Goal: Task Accomplishment & Management: Use online tool/utility

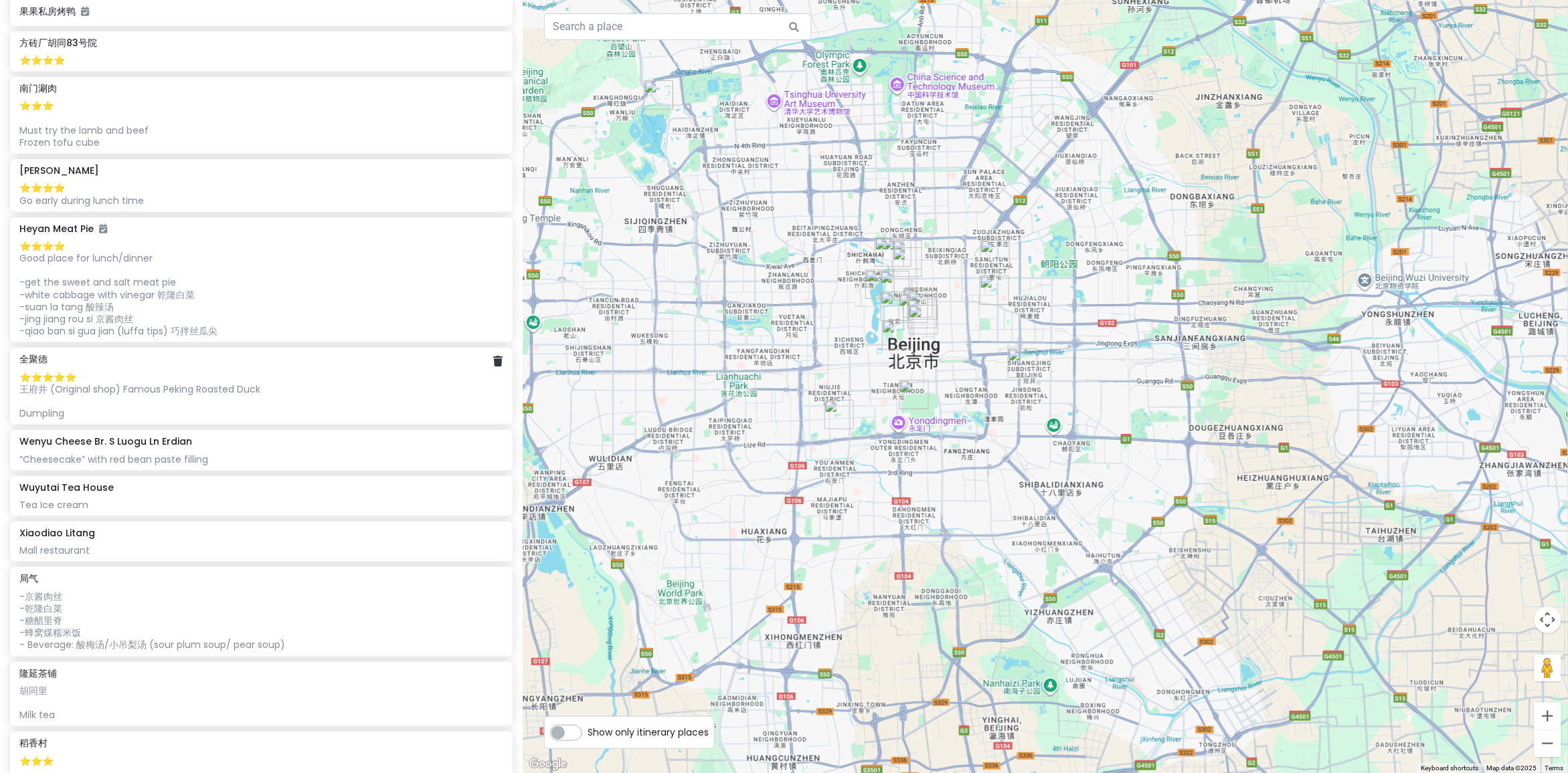
scroll to position [1087, 0]
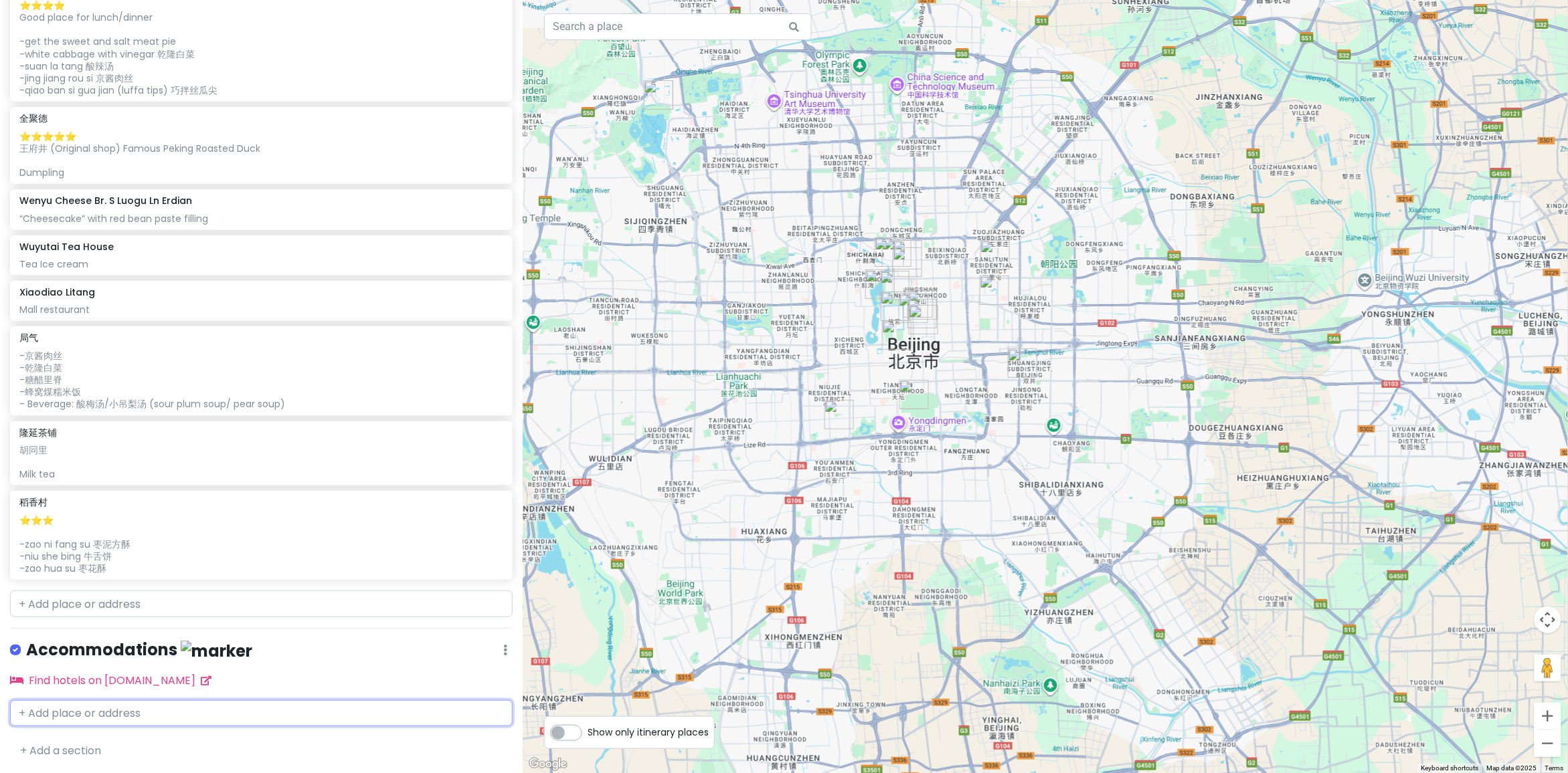
click at [155, 700] on input "text" at bounding box center [261, 713] width 502 height 27
paste input "Jia Mei Hotel Beijing"
type input "Jia Mei Hotel Beijing"
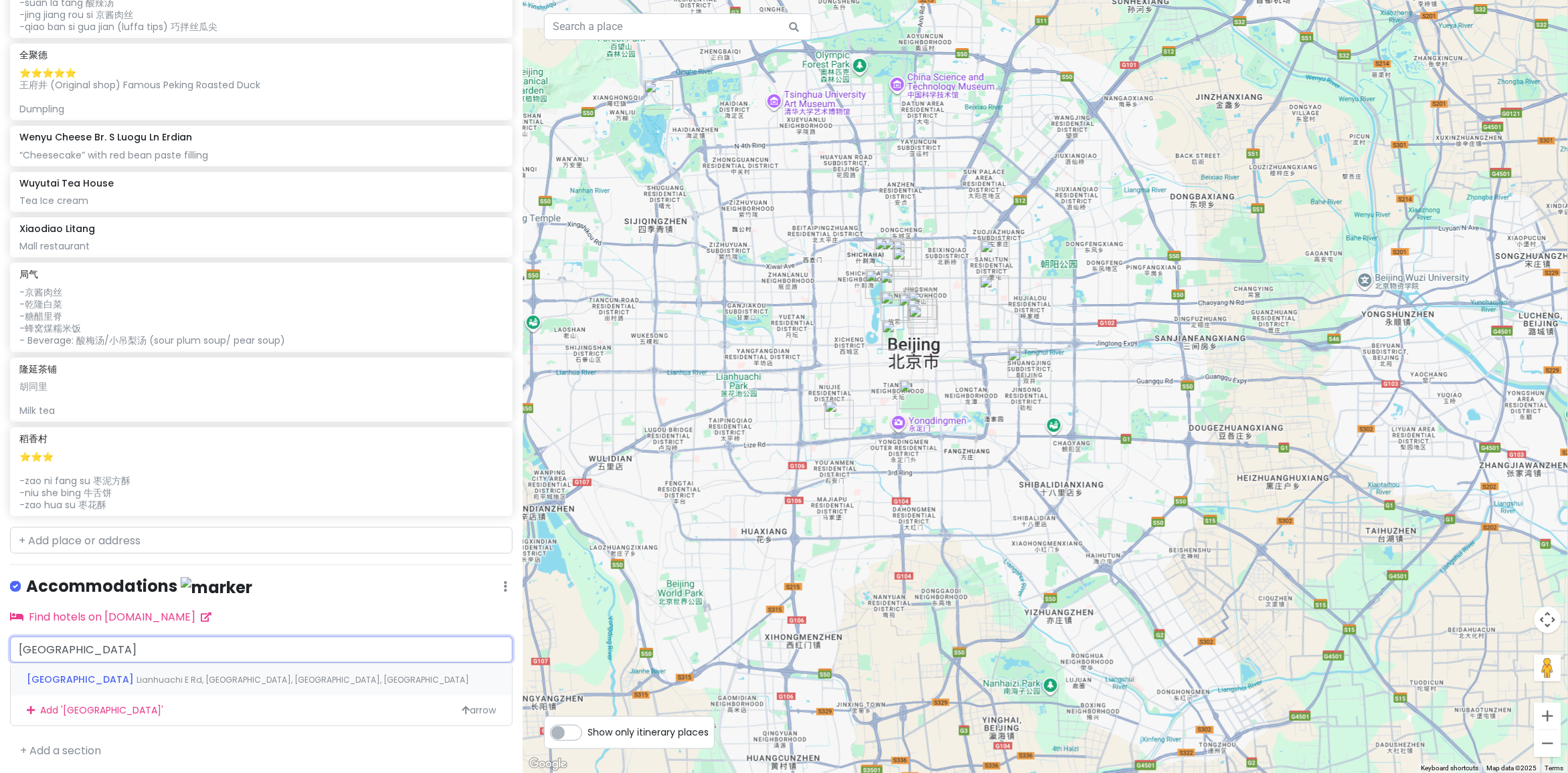
click at [163, 689] on div "Jia Mei Hotel Beijing Lianhuachi E Rd, Fengtai District, Beijing, China" at bounding box center [261, 679] width 501 height 32
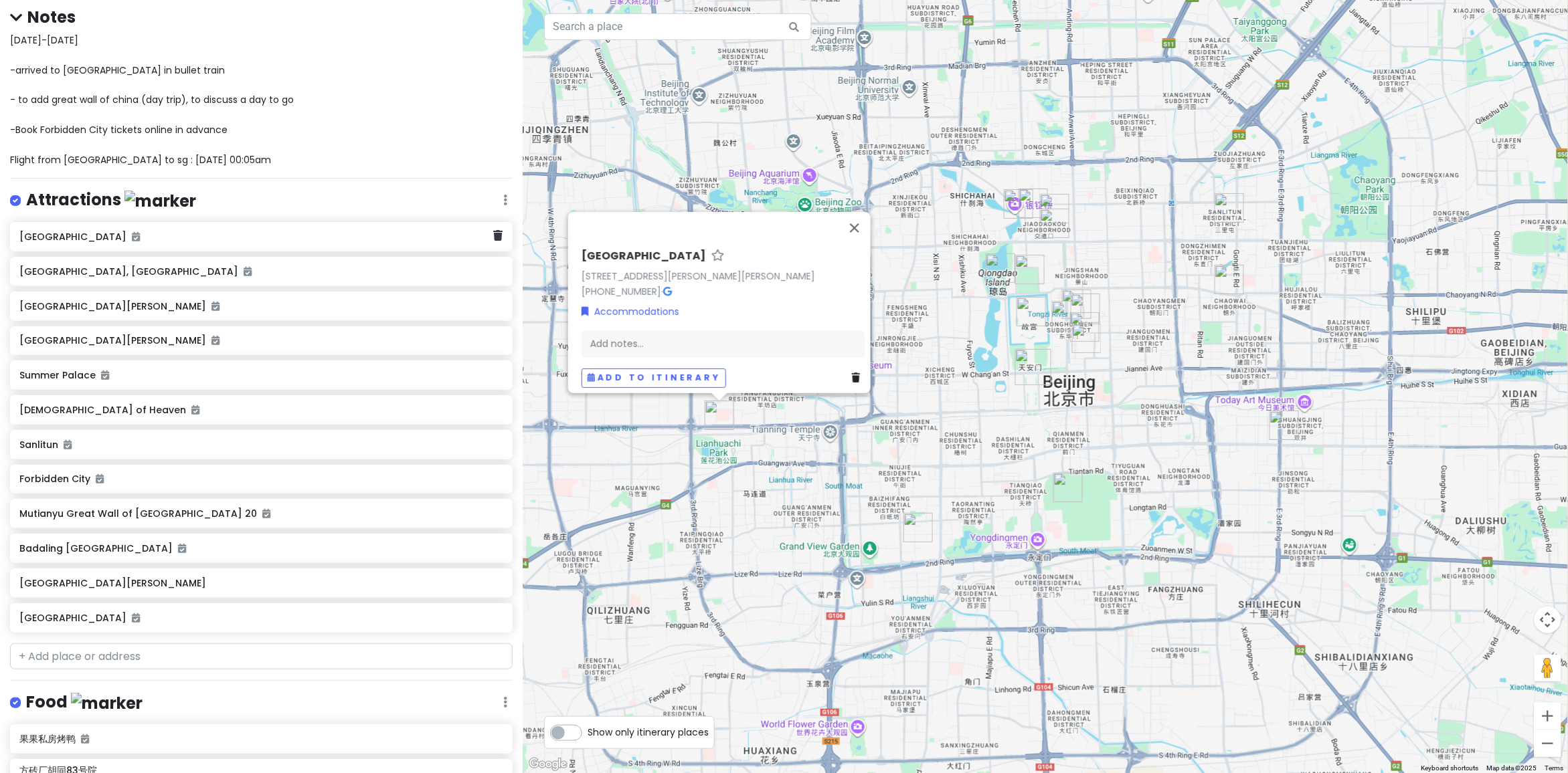
scroll to position [0, 0]
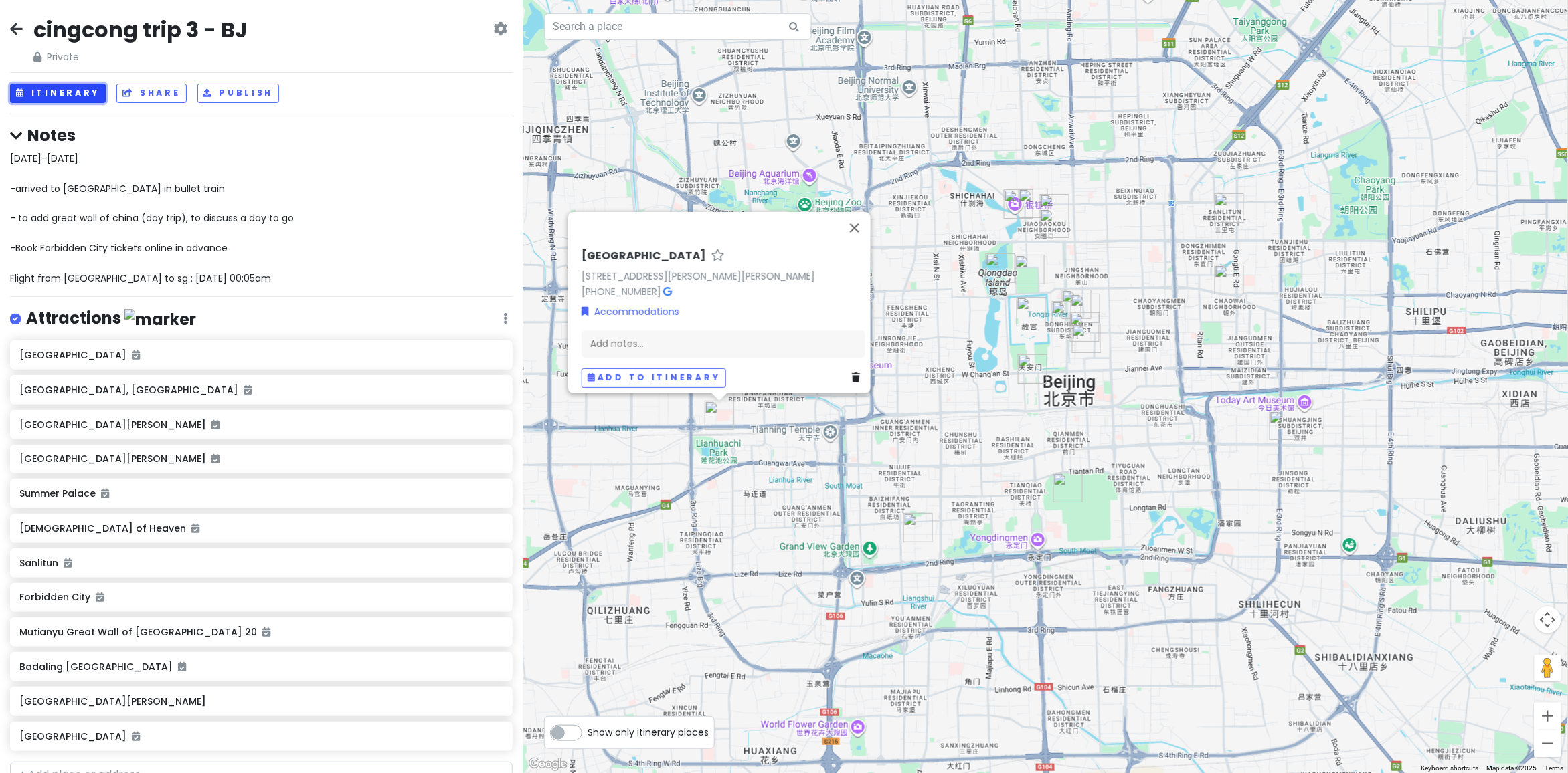
click at [57, 91] on button "Itinerary" at bounding box center [57, 93] width 95 height 19
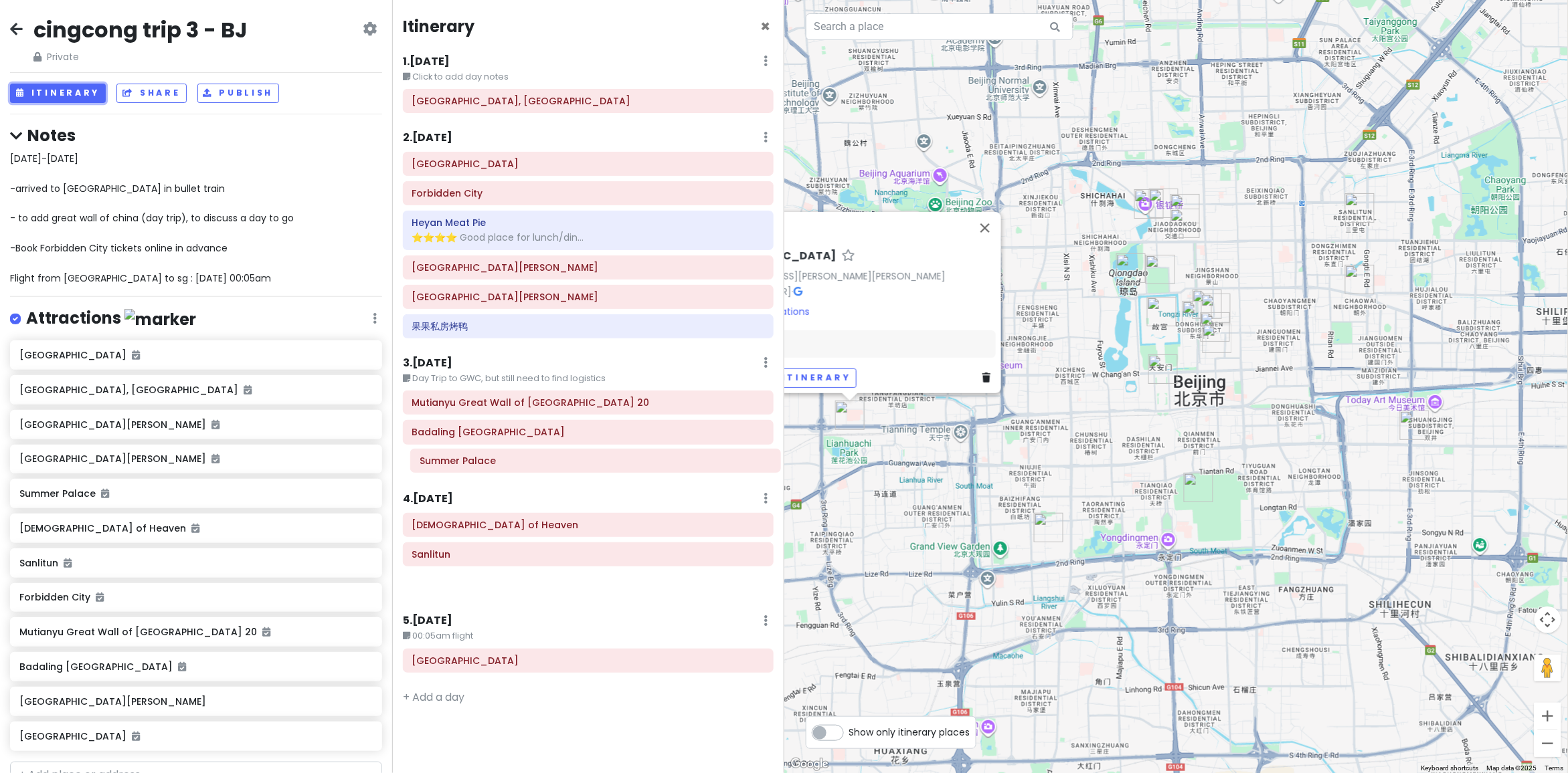
drag, startPoint x: 493, startPoint y: 533, endPoint x: 504, endPoint y: 466, distance: 67.9
click at [499, 465] on div "Itinerary × 1 . Thu 10/16 Edit Day Notes Delete Day Click to add day notes Wang…" at bounding box center [588, 386] width 392 height 773
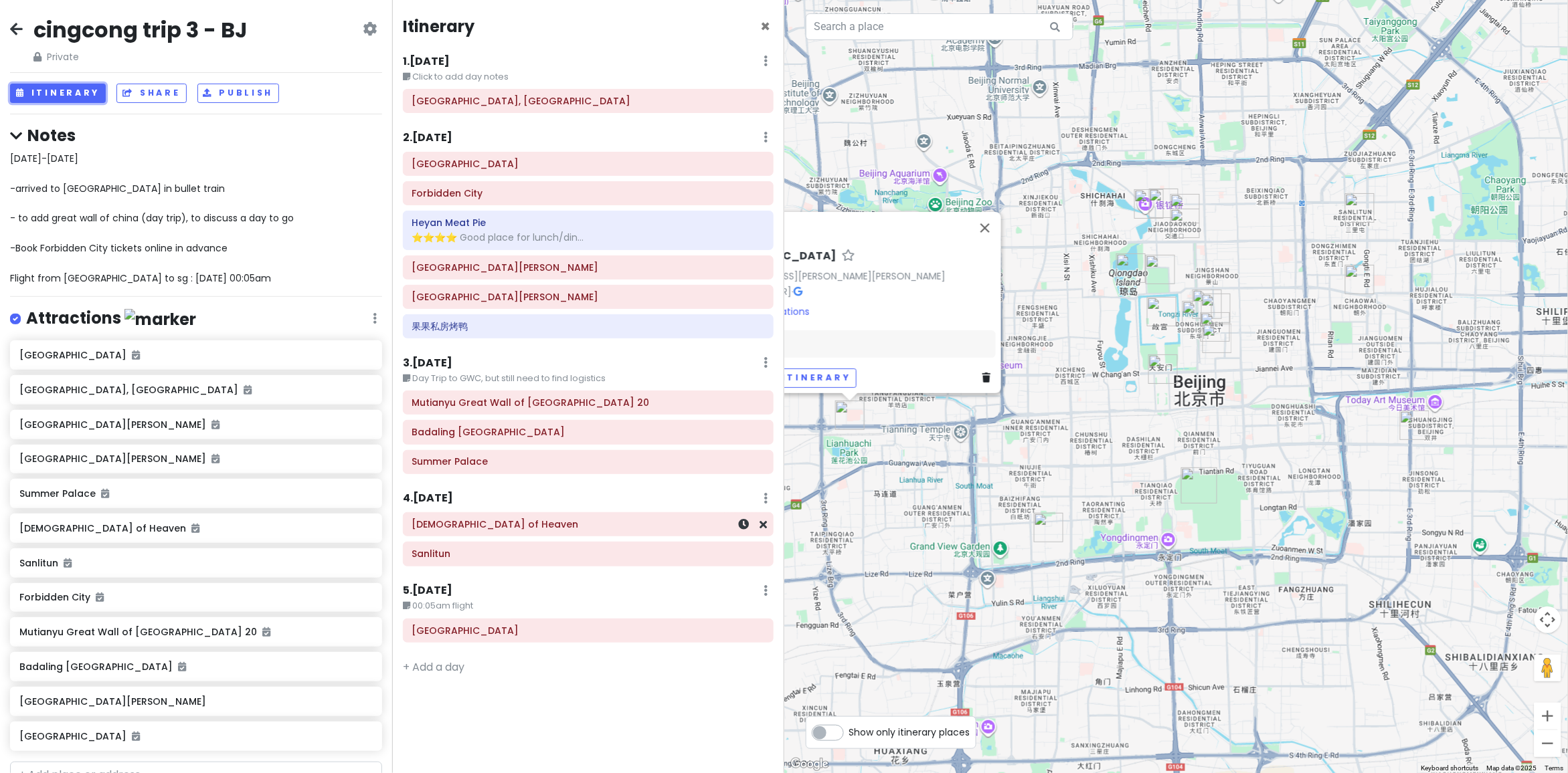
click at [501, 523] on h6 "Temple of Heaven" at bounding box center [587, 524] width 352 height 12
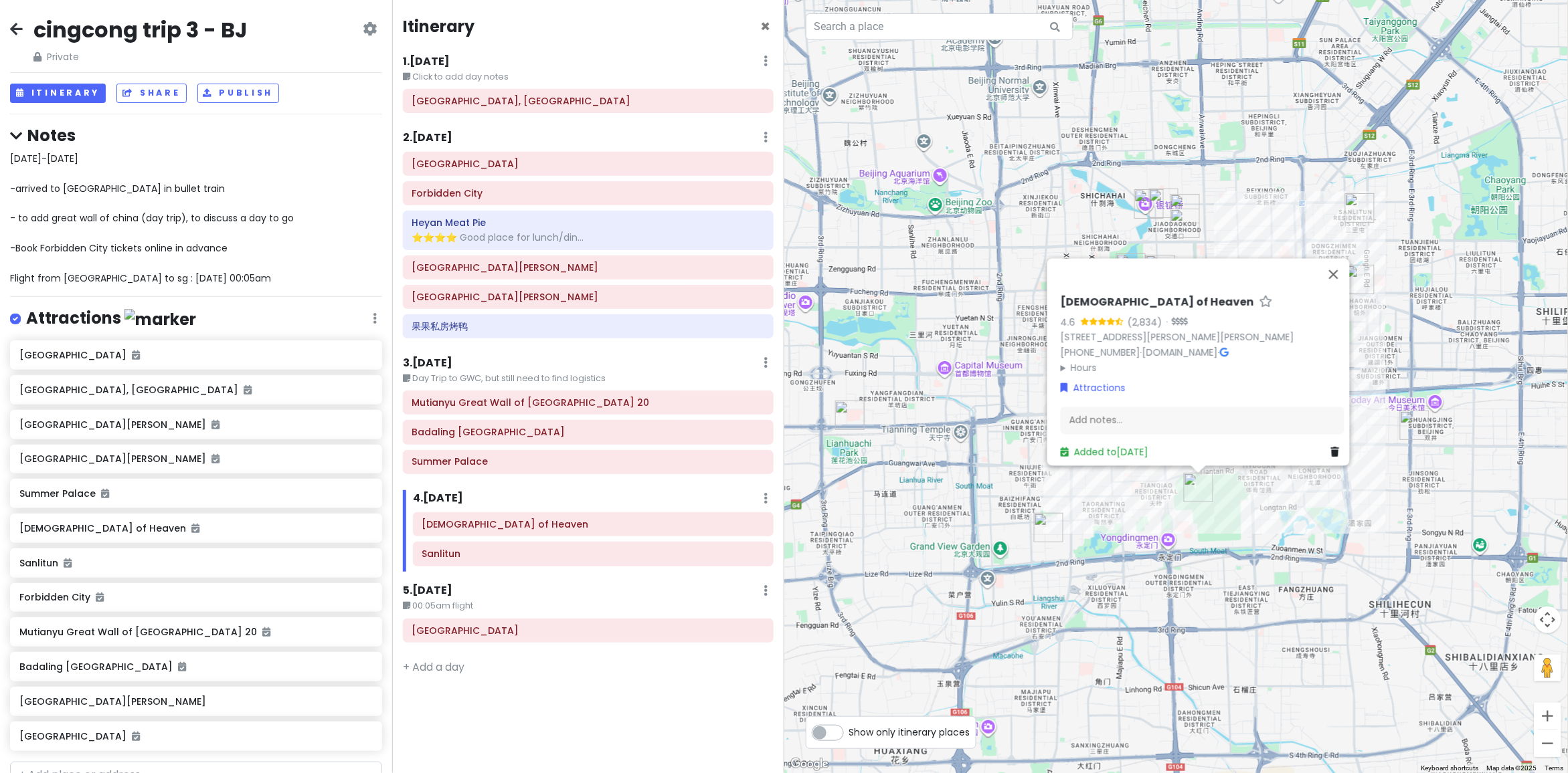
click at [1303, 182] on div "Temple of Heaven 4.6 (2,834) · 1 Tian Tan Dong Lu, Dong Cheng Qu, China, 100061…" at bounding box center [1176, 386] width 784 height 773
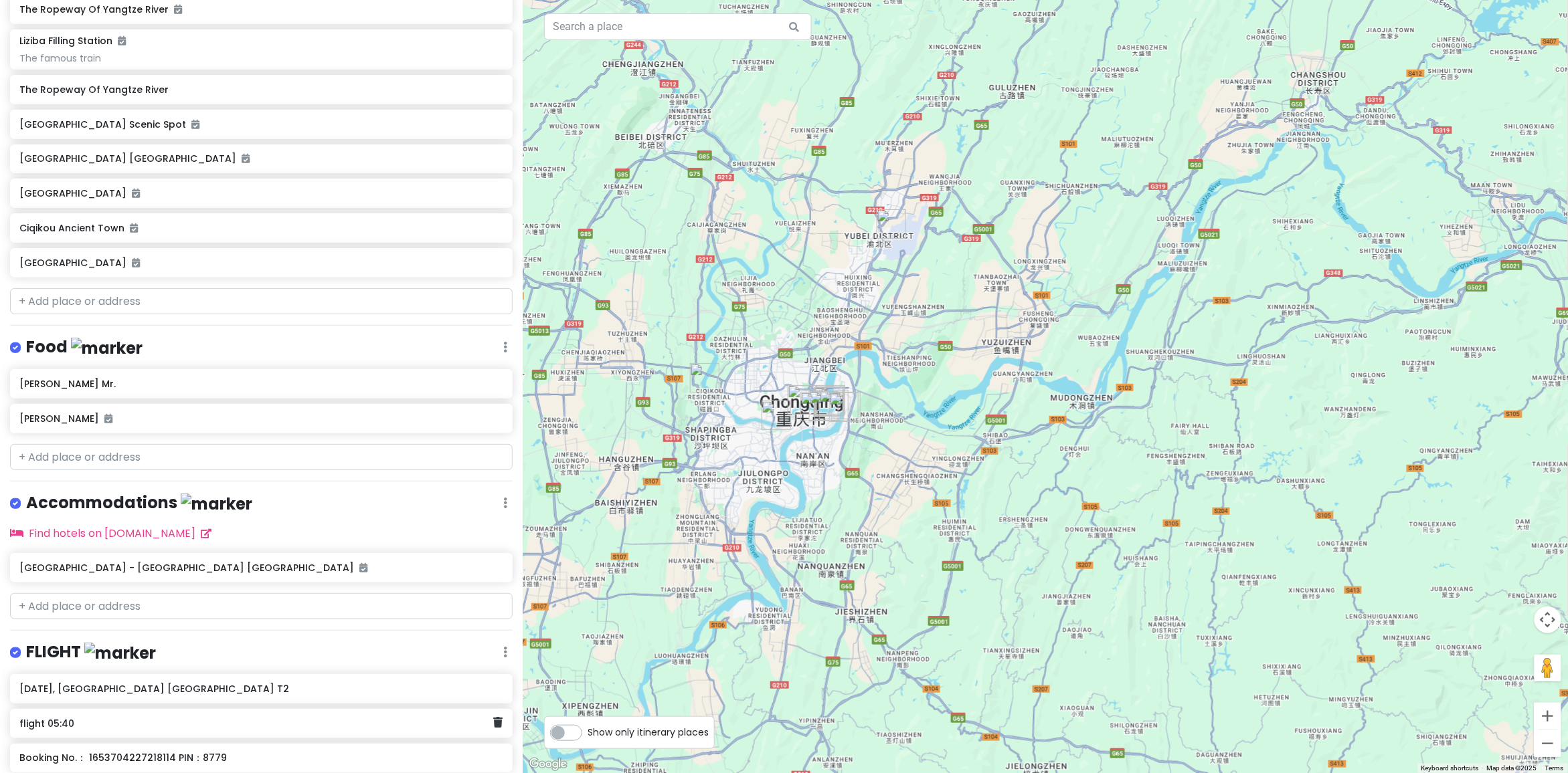
scroll to position [343, 0]
click at [37, 568] on h6 "Mcsrh Hotel - Chongqing Jiefangbei Pedestrian Street" at bounding box center [256, 569] width 474 height 12
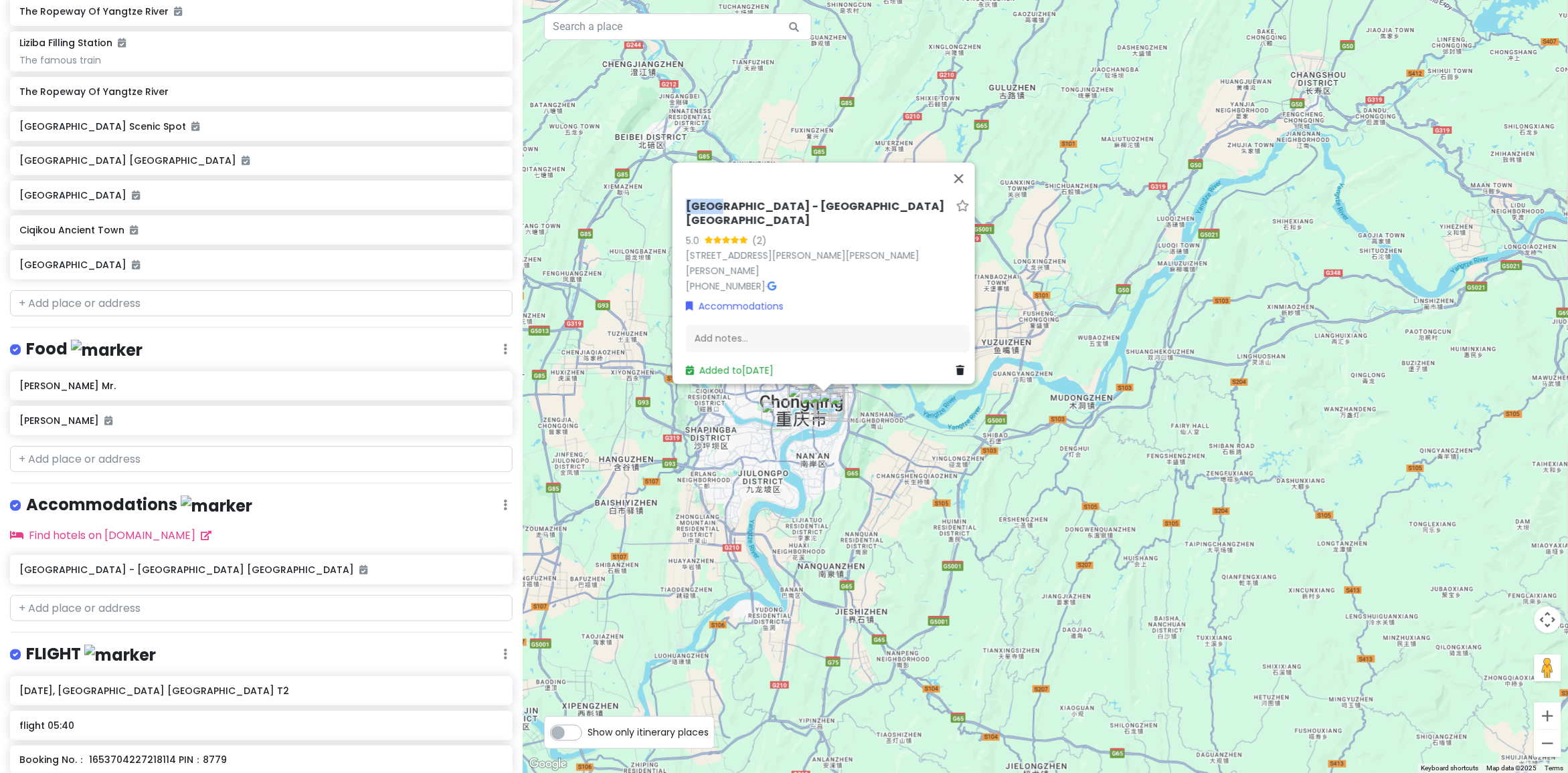
drag, startPoint x: 683, startPoint y: 203, endPoint x: 714, endPoint y: 202, distance: 31.0
click at [714, 202] on h6 "Mcsrh Hotel - Chongqing Jiefangbei Pedestrian Street" at bounding box center [819, 213] width 265 height 28
click at [1424, 386] on div "Mcsrh Hotel - Chongqing Jiefangbei Pedestrian Street 5.0 (2) 181 Min Sheng Lu, …" at bounding box center [1045, 386] width 1045 height 773
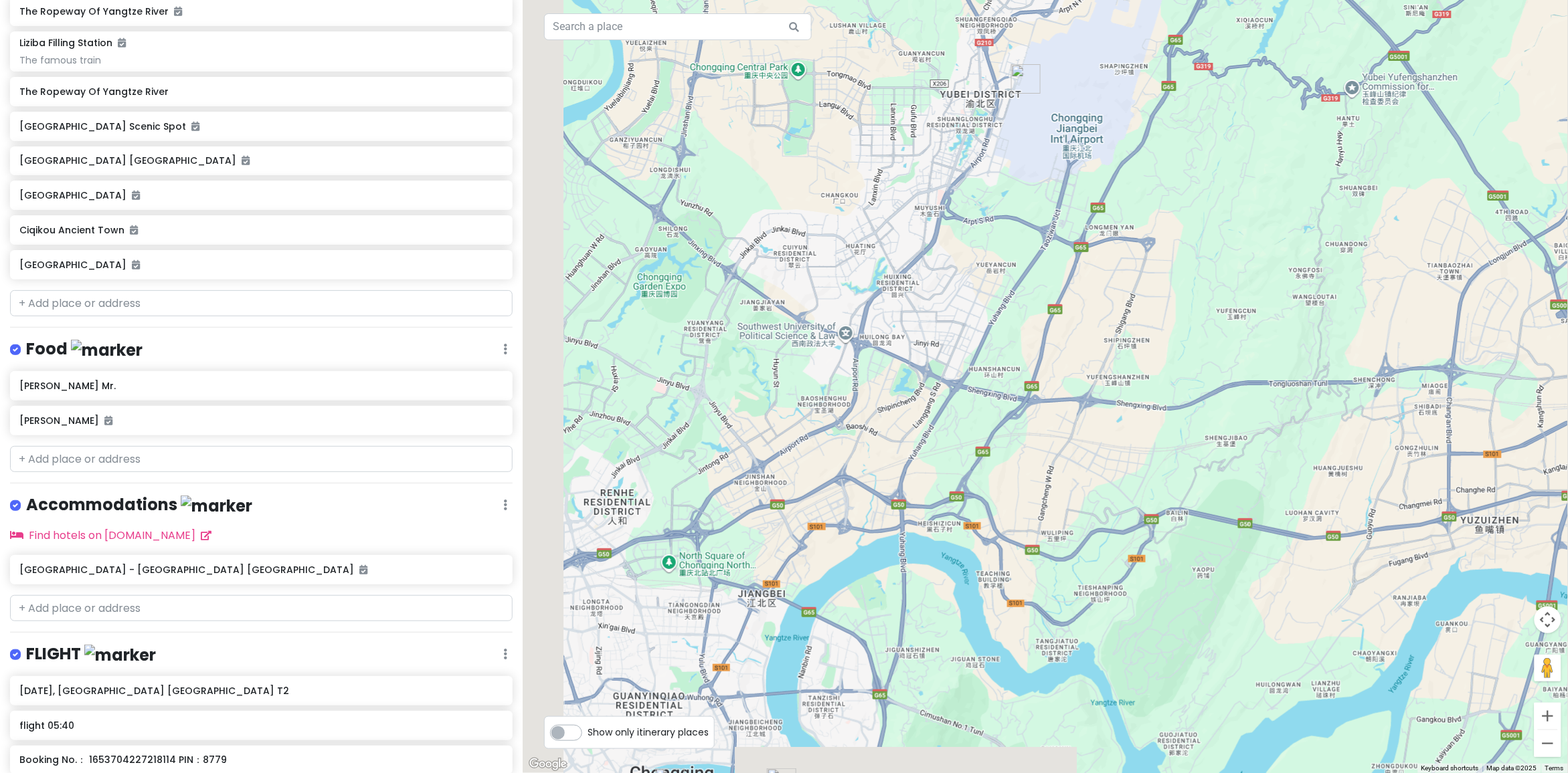
drag, startPoint x: 767, startPoint y: 249, endPoint x: 1053, endPoint y: 202, distance: 289.8
click at [1053, 201] on div at bounding box center [1045, 386] width 1045 height 773
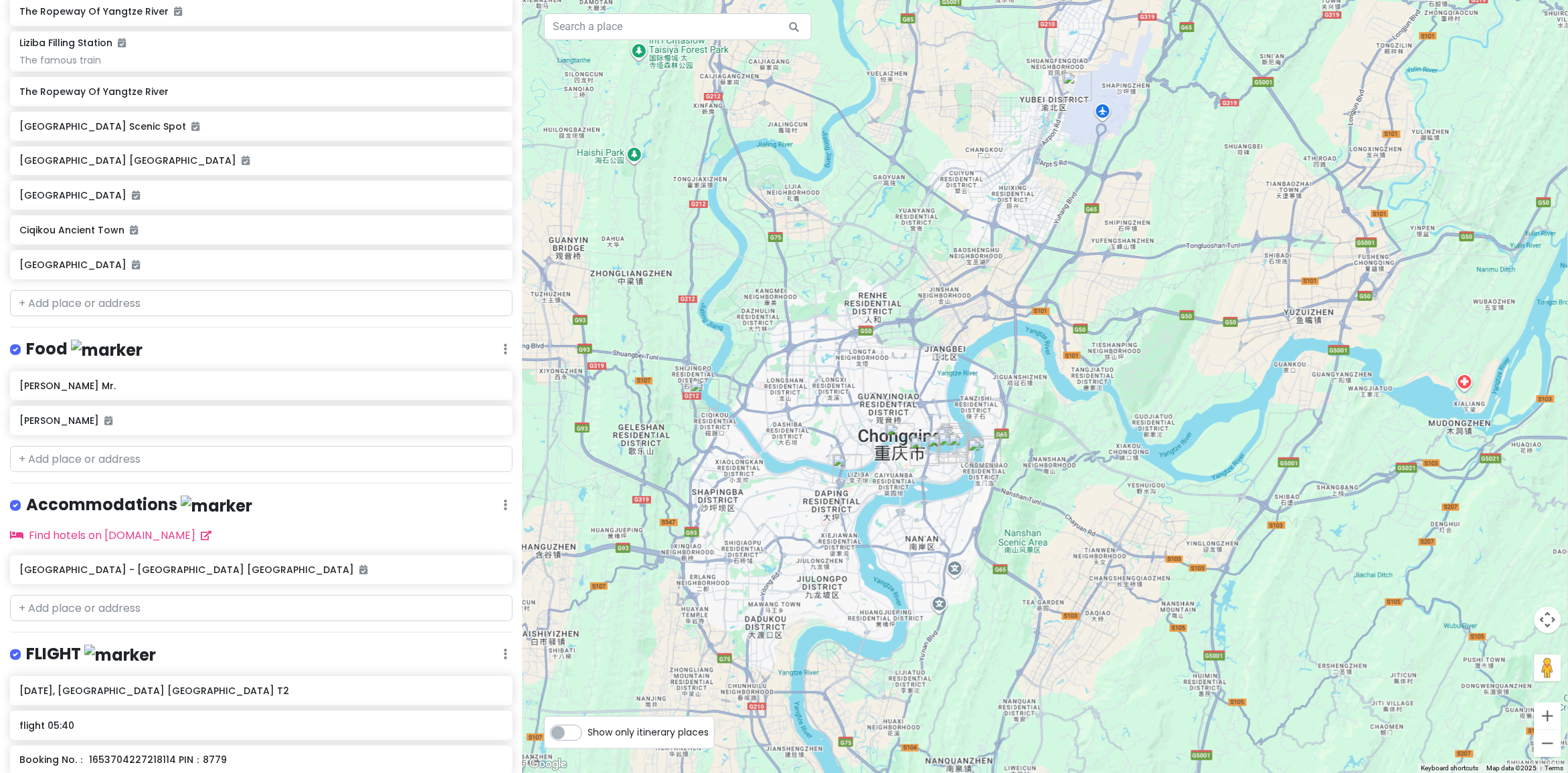
drag, startPoint x: 961, startPoint y: 429, endPoint x: 951, endPoint y: 373, distance: 56.9
click at [951, 373] on div at bounding box center [1045, 386] width 1045 height 773
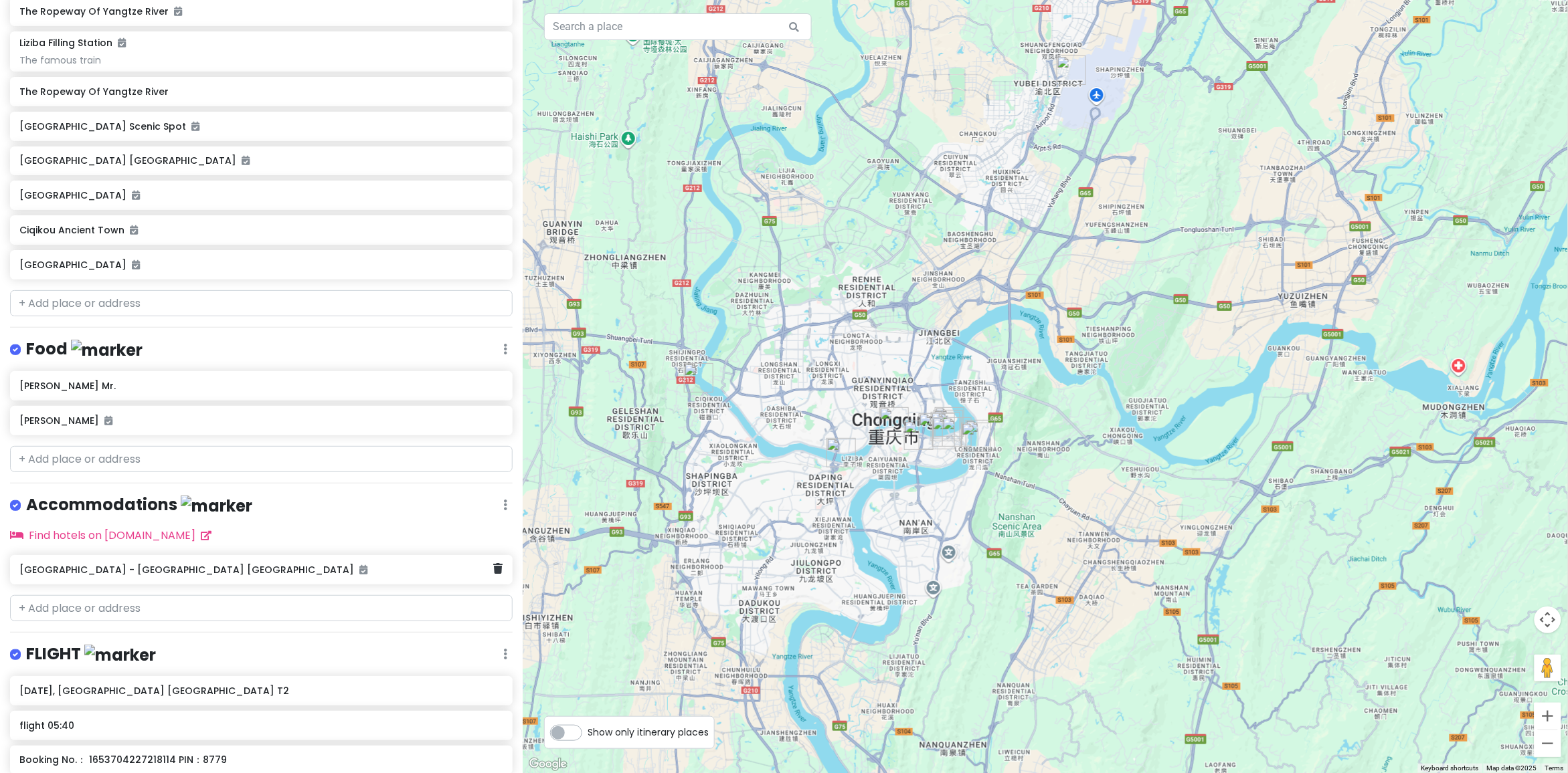
click at [265, 567] on h6 "Mcsrh Hotel - Chongqing Jiefangbei Pedestrian Street" at bounding box center [256, 569] width 474 height 12
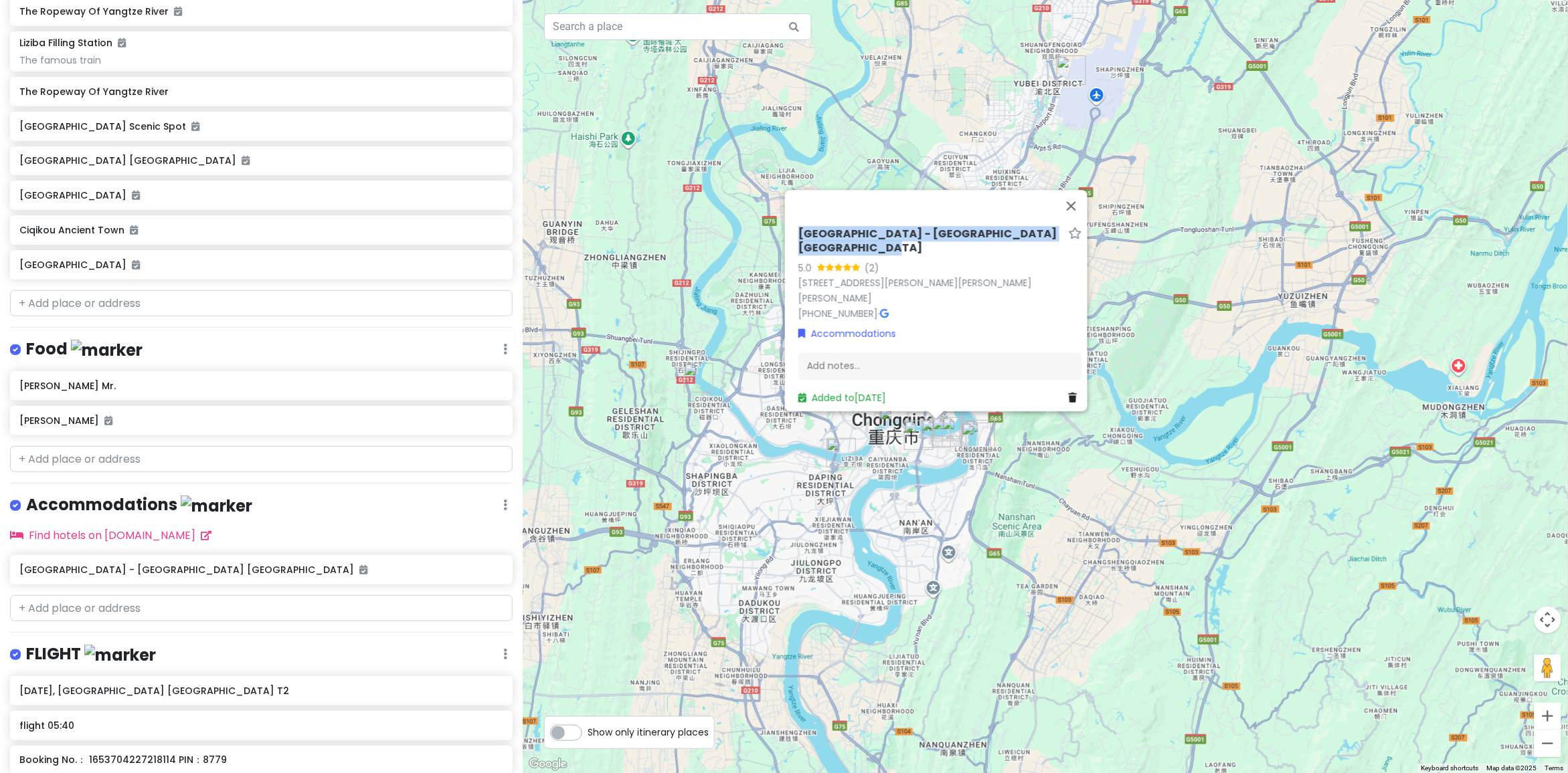
drag, startPoint x: 791, startPoint y: 222, endPoint x: 863, endPoint y: 238, distance: 73.8
click at [863, 238] on div "Mcsrh Hotel - Chongqing Jiefangbei Pedestrian Street 5.0 (2) 181 Min Sheng Lu, …" at bounding box center [940, 317] width 295 height 189
copy h6 "Mcsrh Hotel - Chongqing Jiefangbei Pedestrian Street"
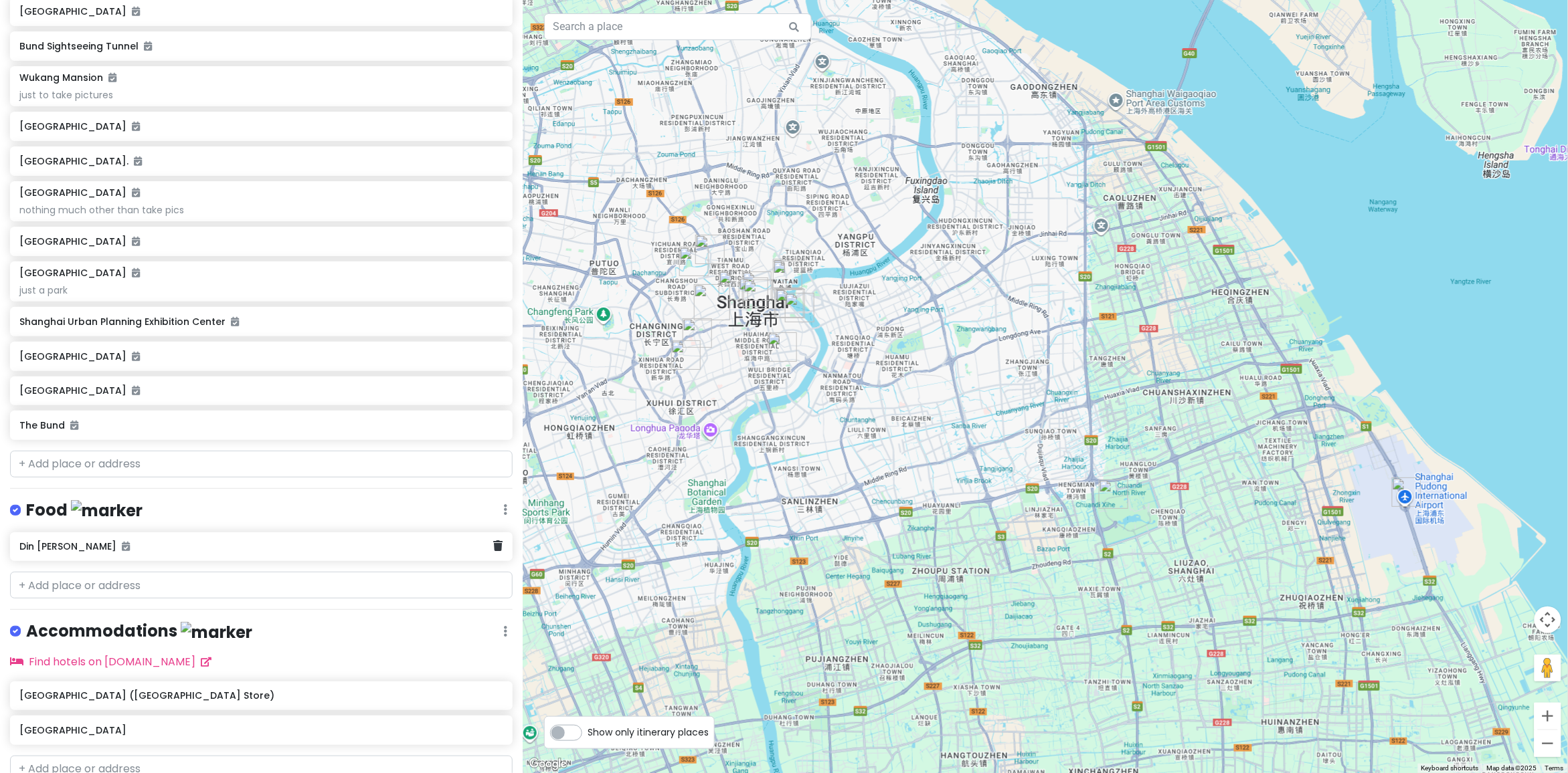
scroll to position [363, 0]
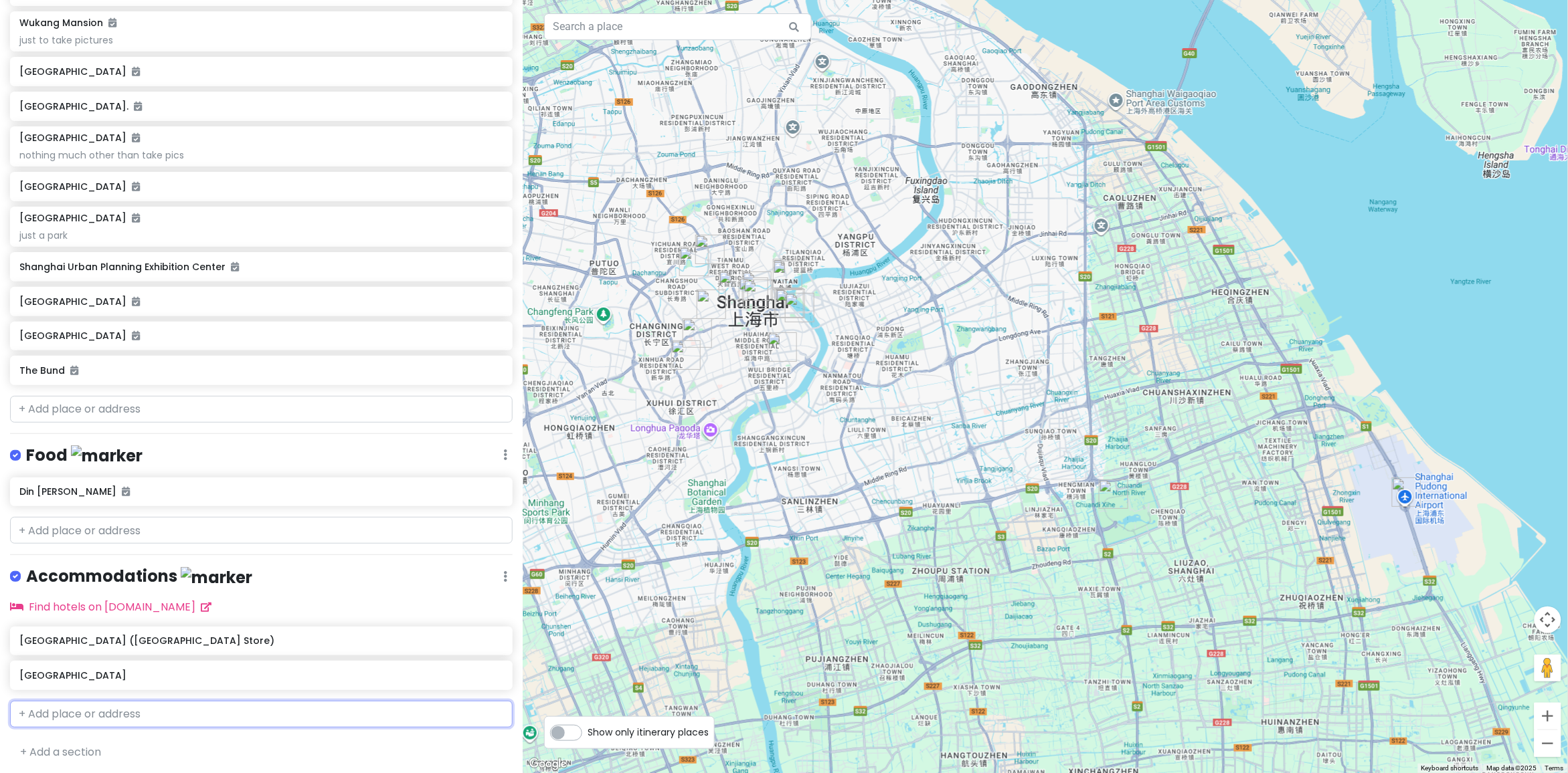
click at [188, 706] on input "text" at bounding box center [261, 714] width 502 height 27
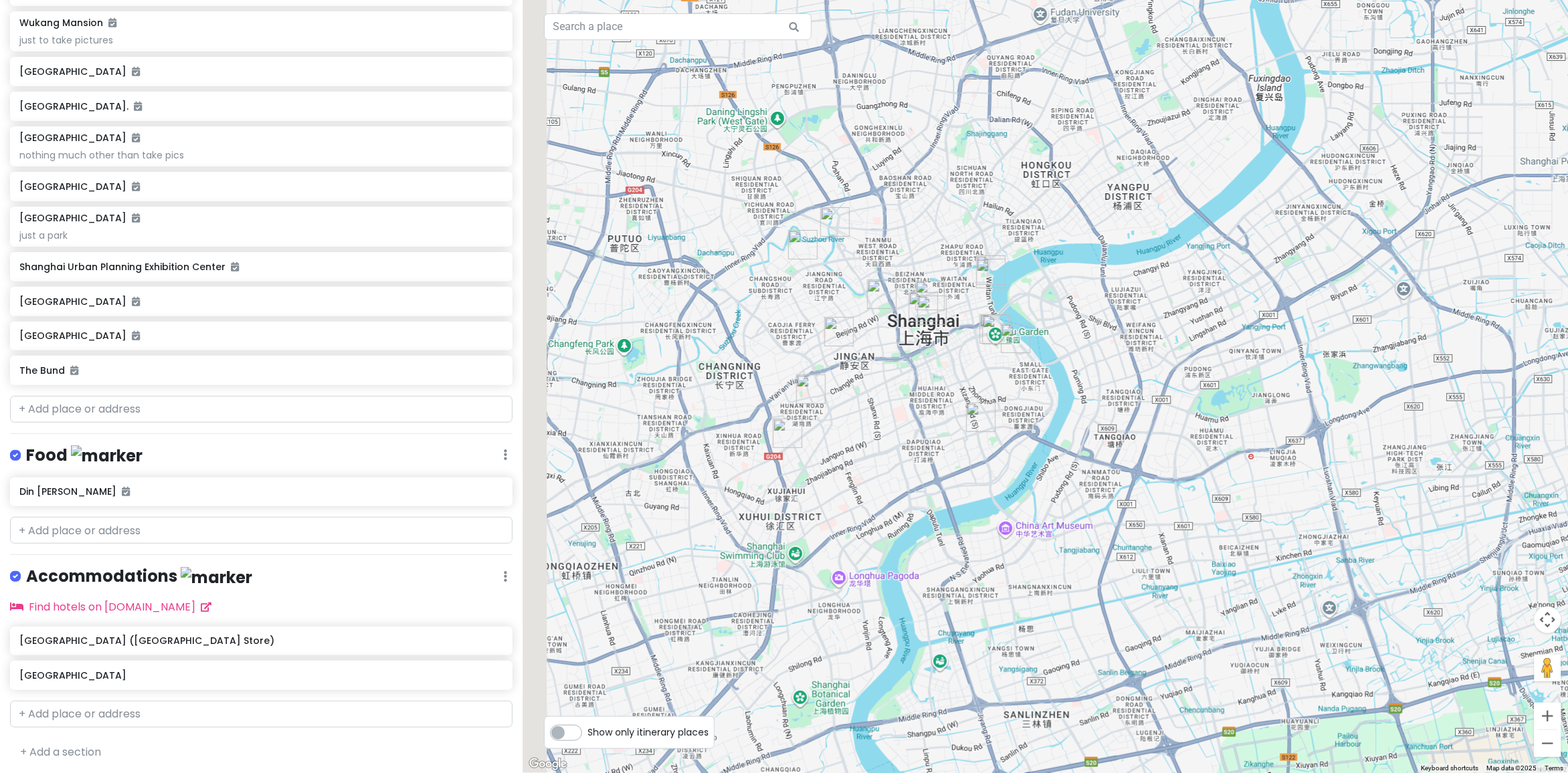
drag, startPoint x: 680, startPoint y: 309, endPoint x: 1011, endPoint y: 371, distance: 336.8
click at [1011, 371] on div at bounding box center [1045, 386] width 1045 height 773
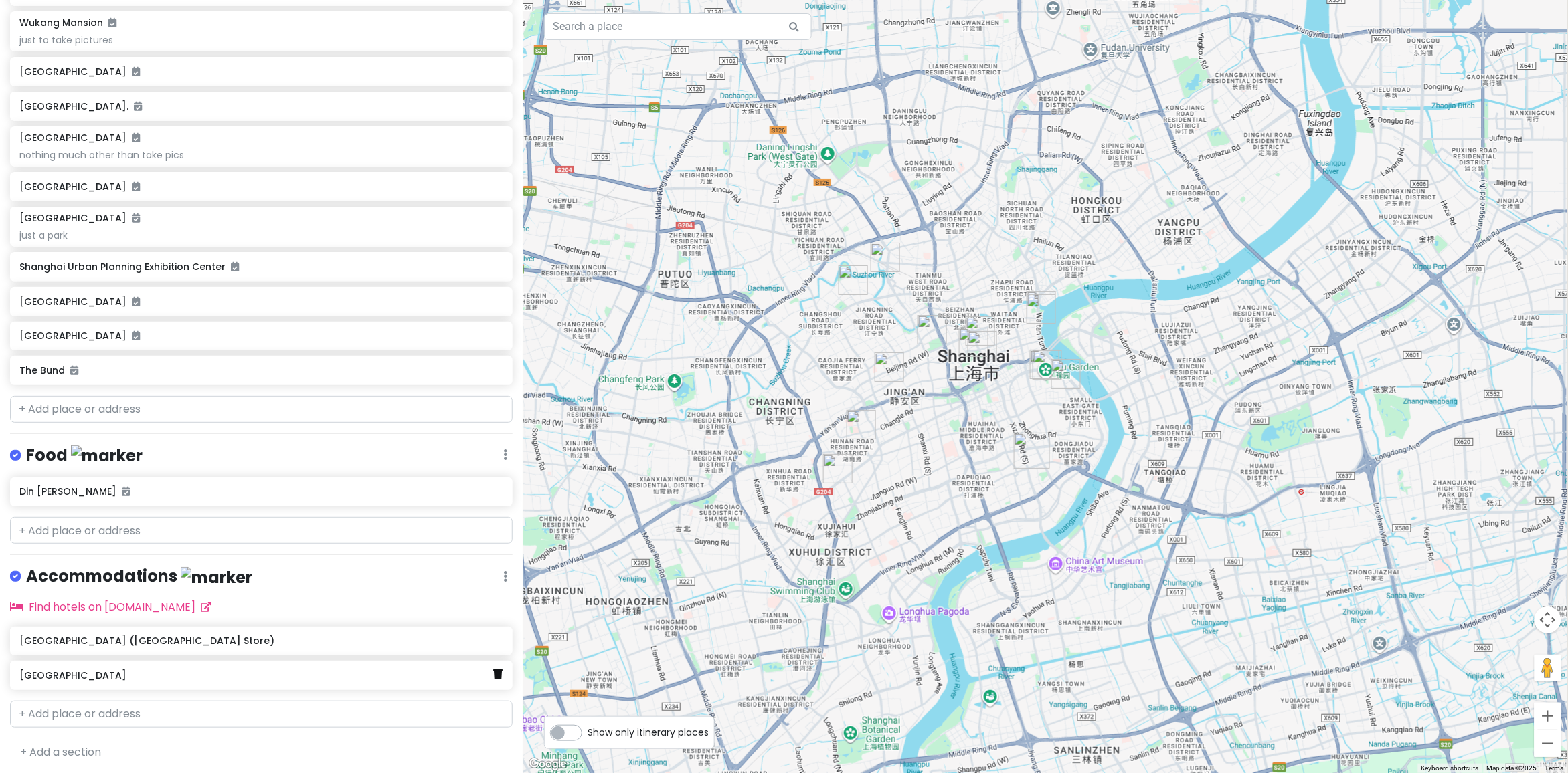
click at [494, 677] on link at bounding box center [498, 675] width 10 height 18
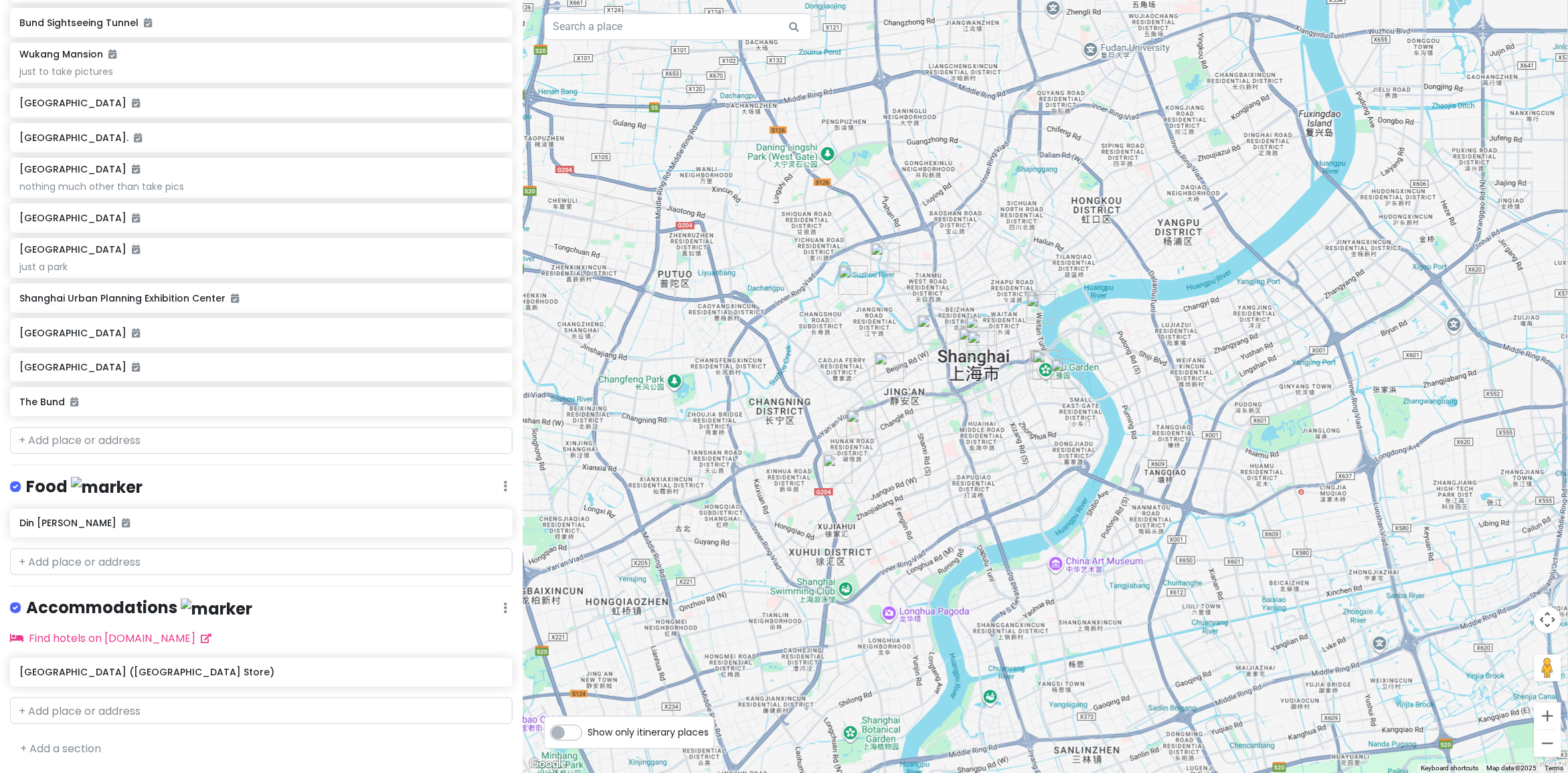
scroll to position [329, 0]
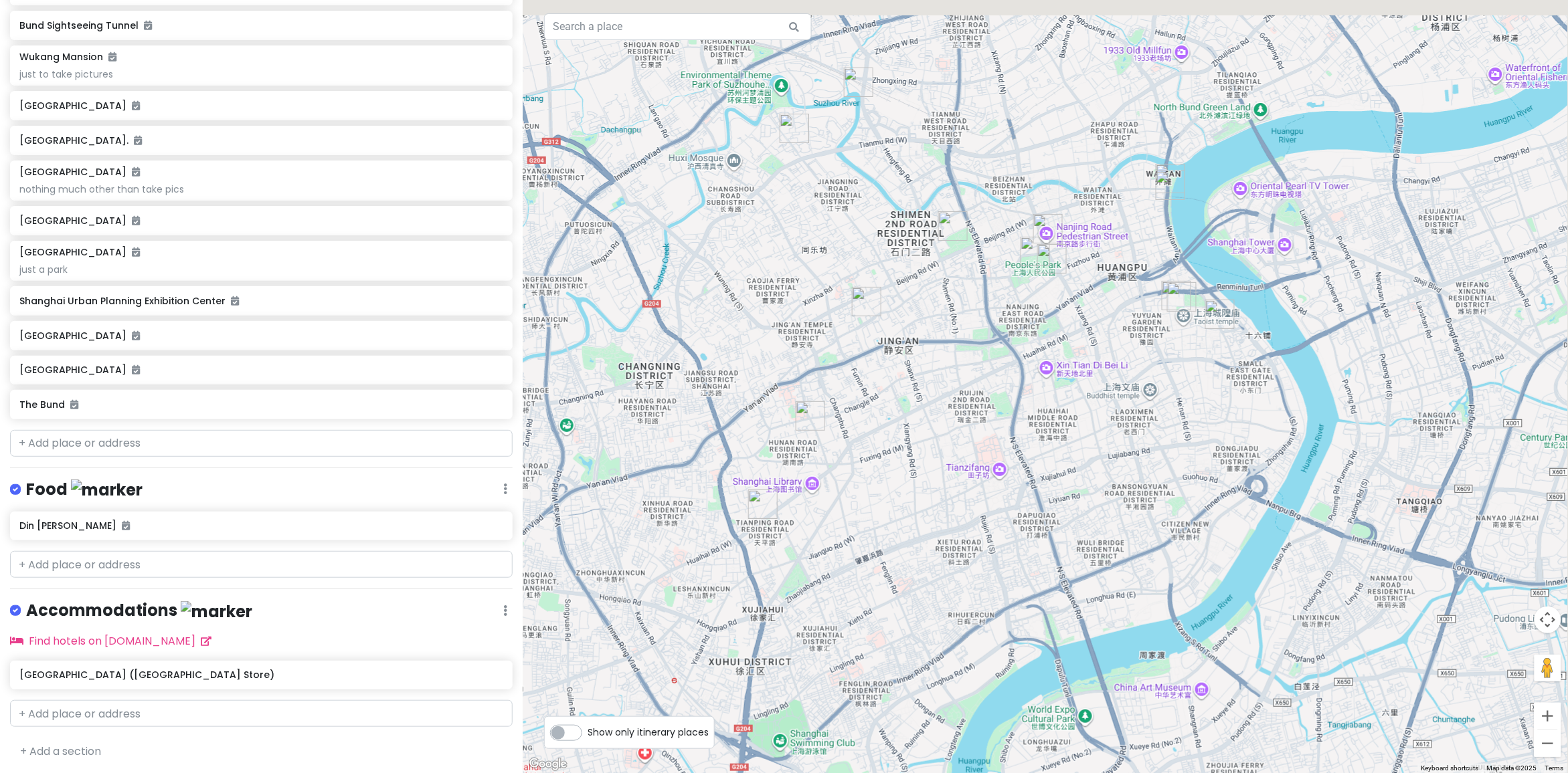
drag, startPoint x: 921, startPoint y: 376, endPoint x: 884, endPoint y: 471, distance: 102.0
click at [884, 471] on div at bounding box center [1045, 386] width 1045 height 773
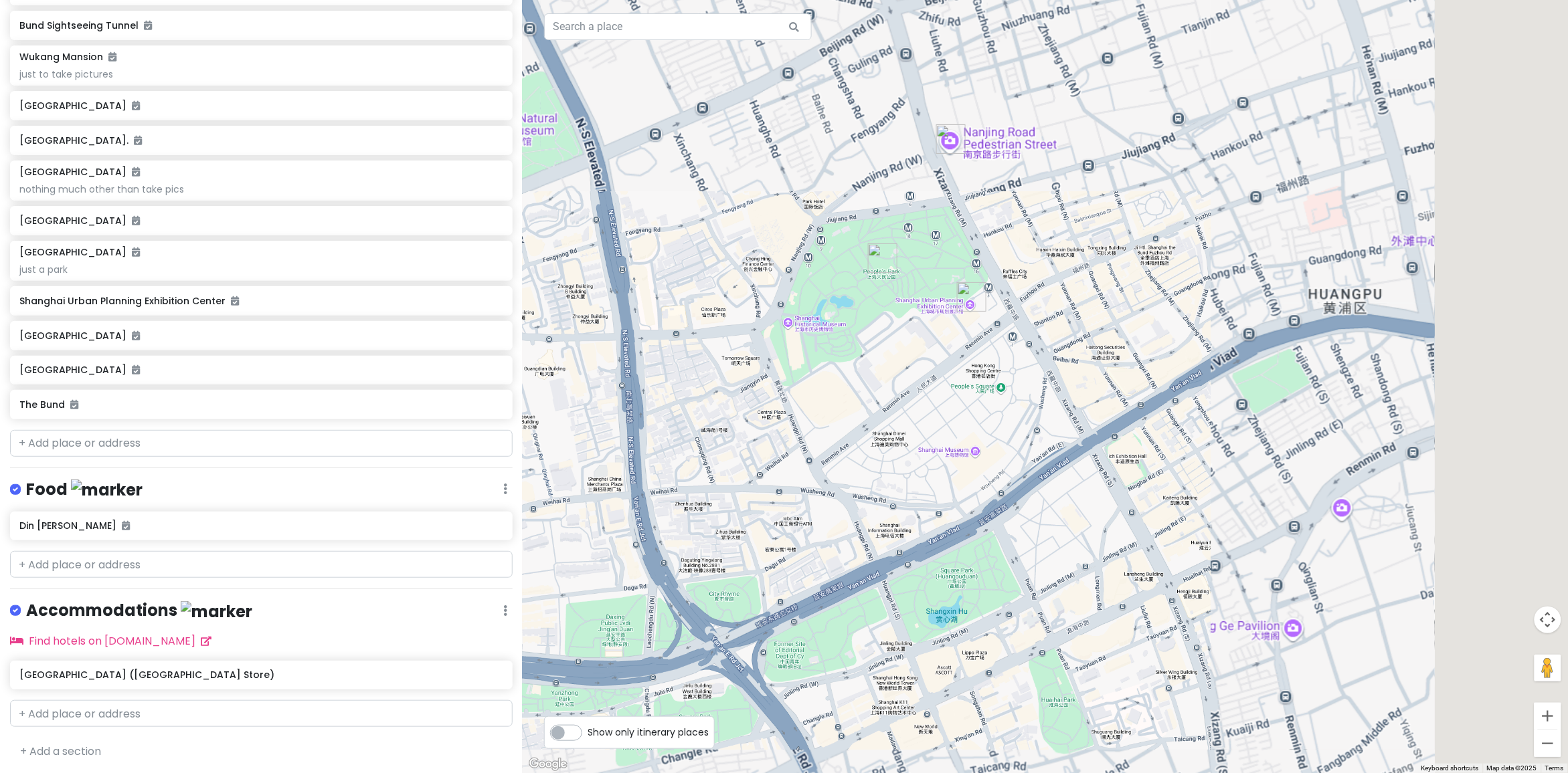
drag, startPoint x: 1065, startPoint y: 443, endPoint x: 862, endPoint y: 471, distance: 204.9
click at [863, 471] on div at bounding box center [1045, 386] width 1045 height 773
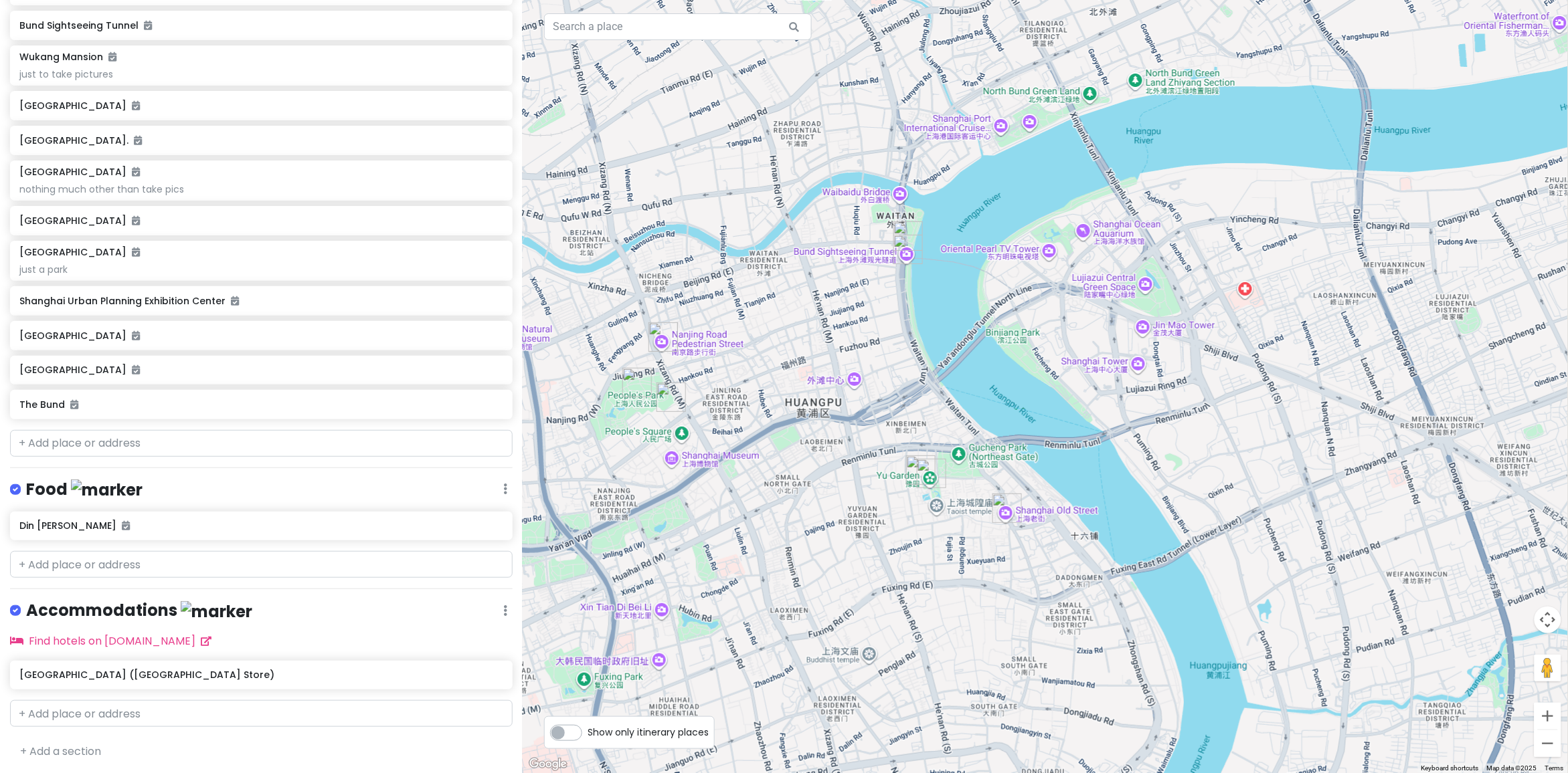
drag, startPoint x: 1032, startPoint y: 373, endPoint x: 930, endPoint y: 373, distance: 102.0
click at [930, 373] on div at bounding box center [1045, 386] width 1045 height 773
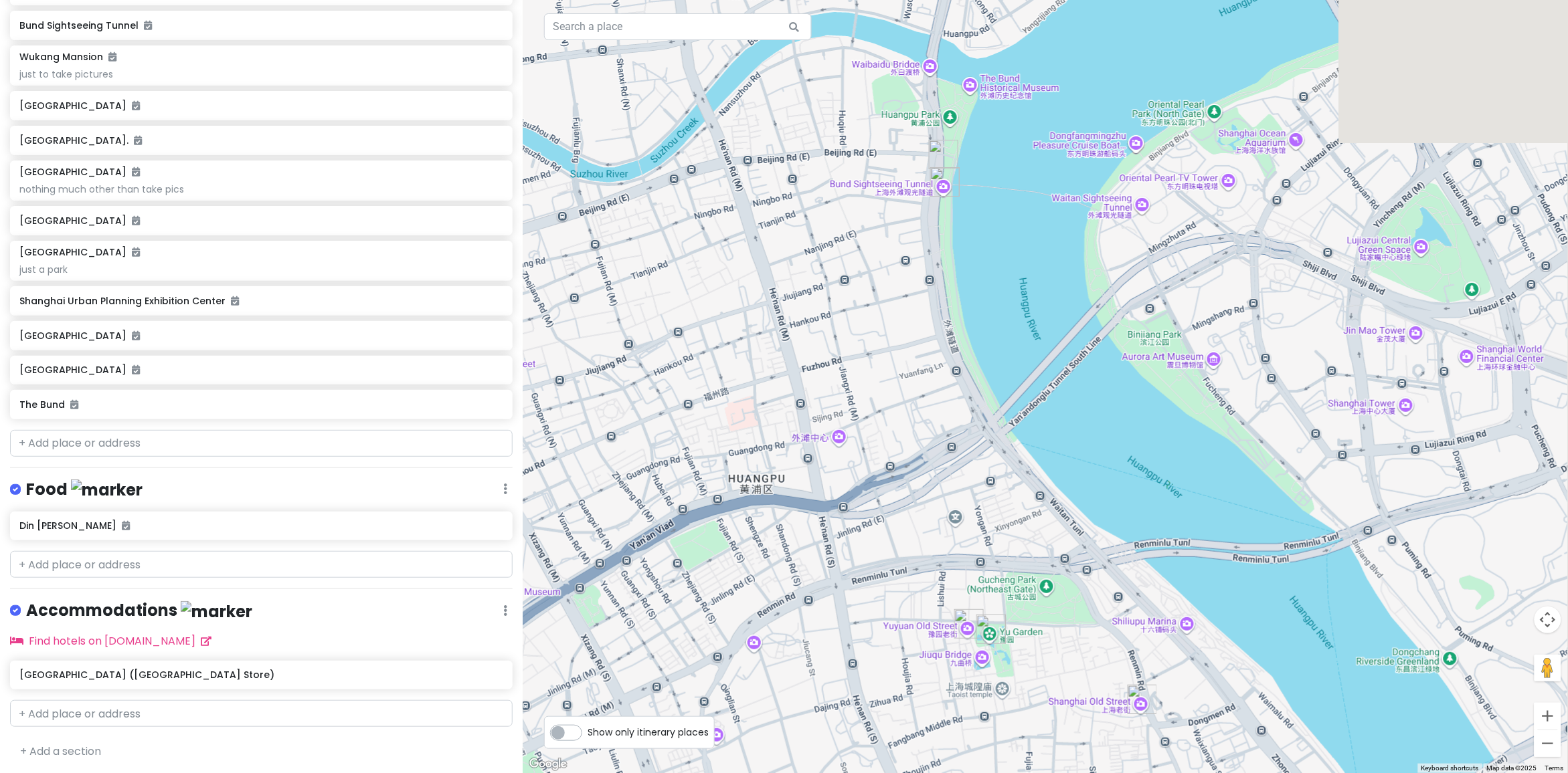
drag, startPoint x: 955, startPoint y: 449, endPoint x: 1165, endPoint y: 613, distance: 266.5
click at [1172, 622] on div at bounding box center [1045, 386] width 1045 height 773
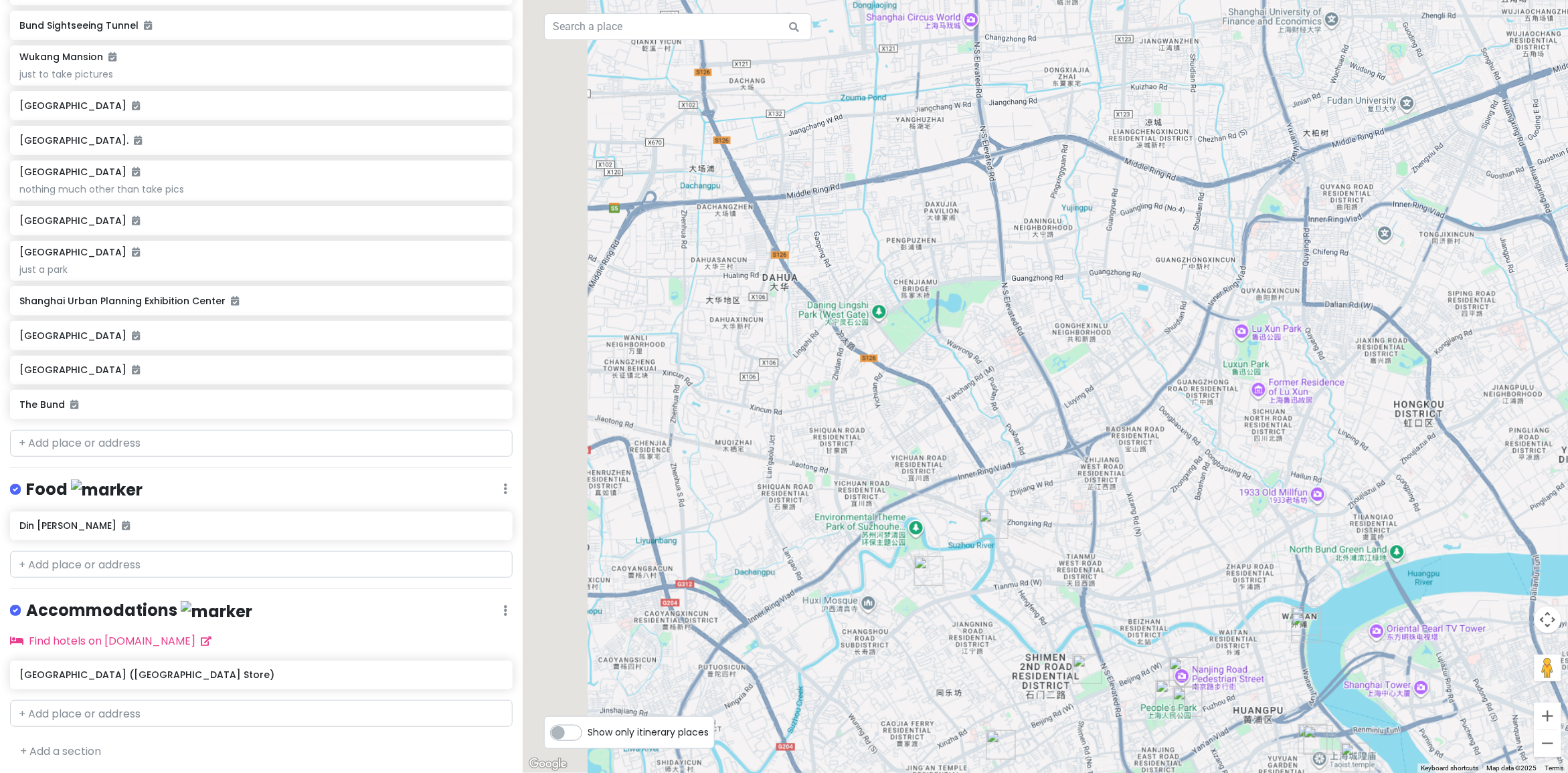
drag, startPoint x: 984, startPoint y: 409, endPoint x: 1163, endPoint y: 513, distance: 207.0
click at [1151, 513] on div at bounding box center [1045, 386] width 1045 height 773
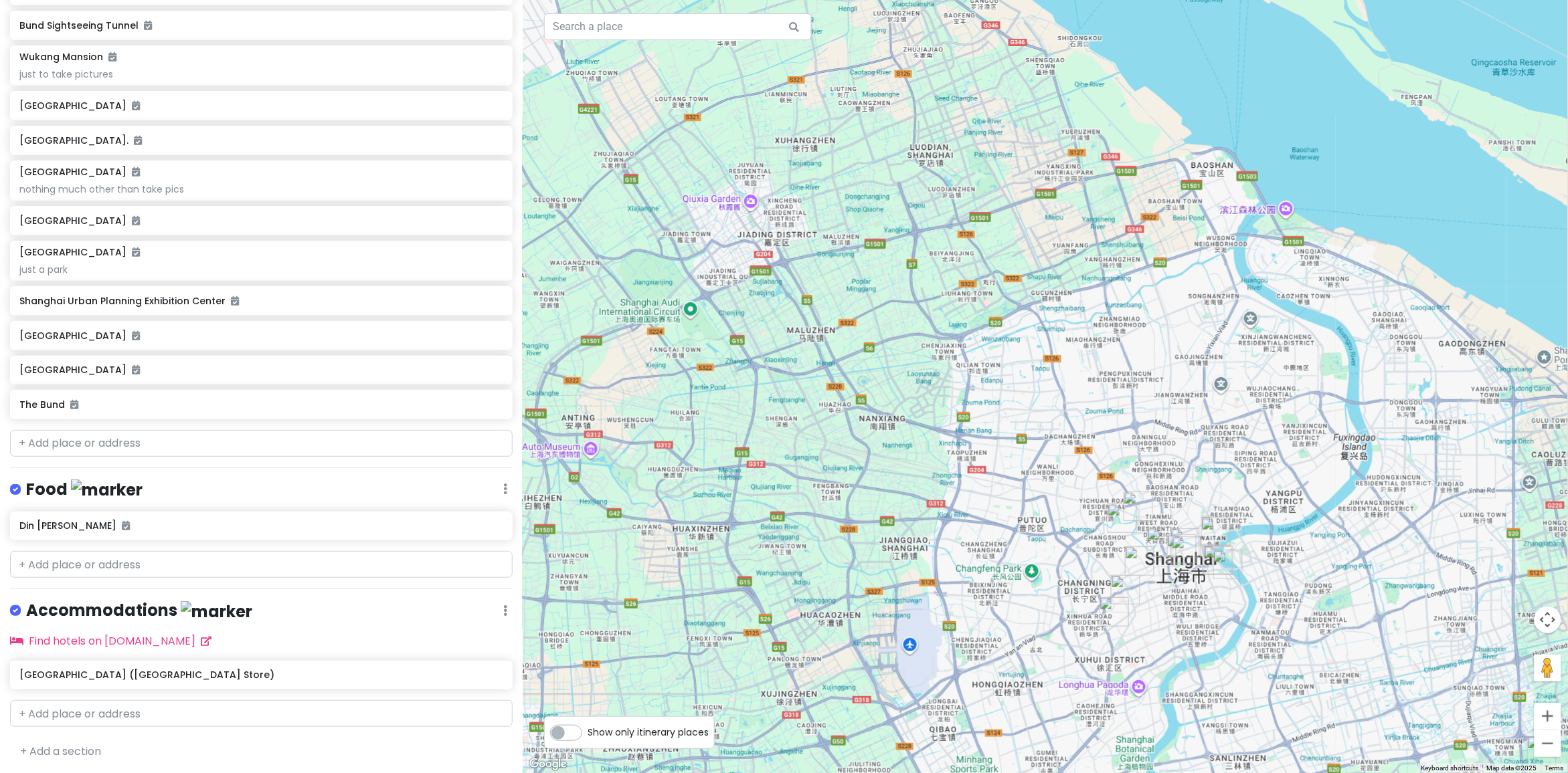
drag, startPoint x: 1233, startPoint y: 526, endPoint x: 1136, endPoint y: 425, distance: 140.0
click at [1136, 425] on div at bounding box center [1045, 386] width 1045 height 773
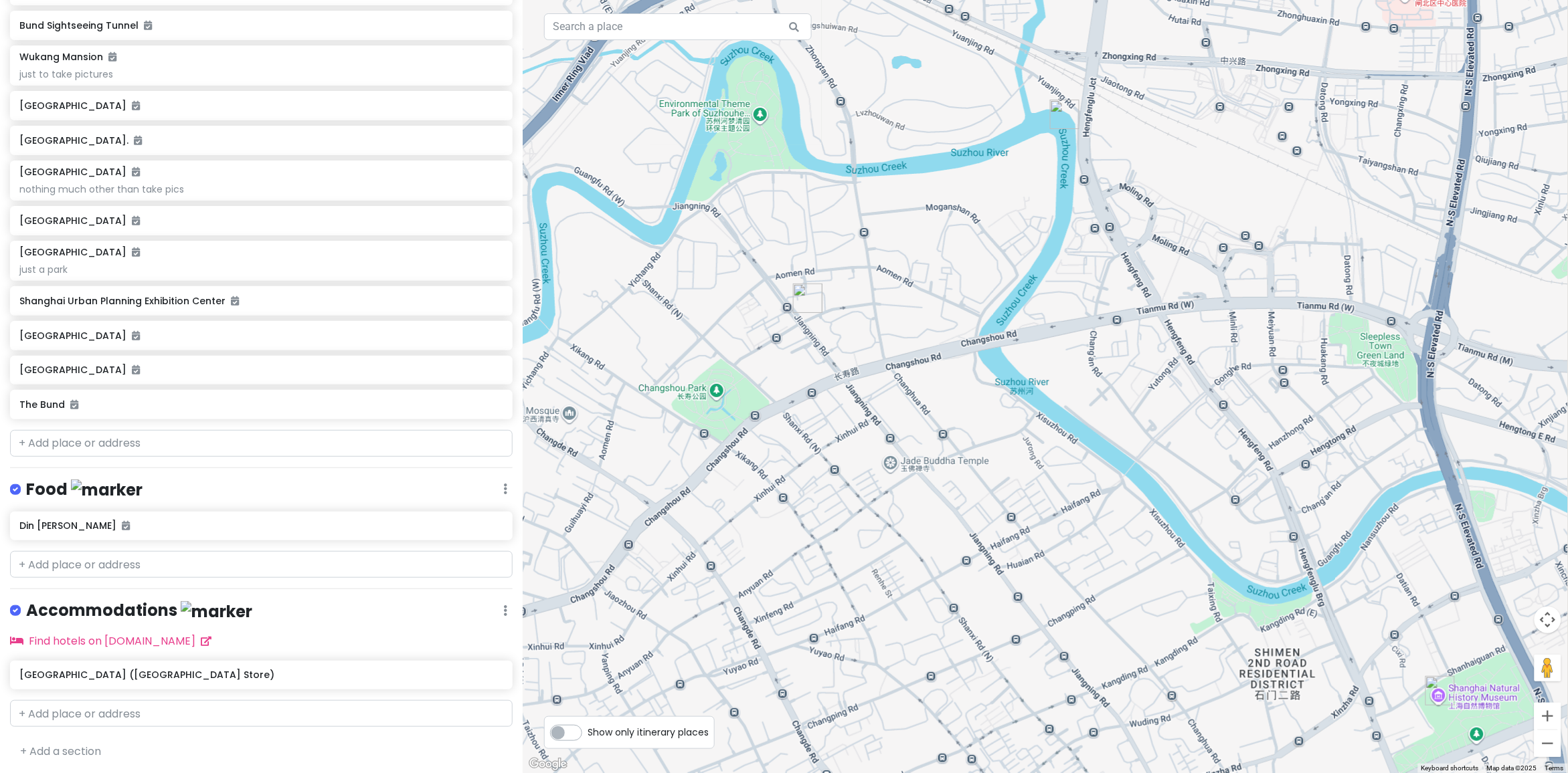
drag, startPoint x: 948, startPoint y: 399, endPoint x: 921, endPoint y: 322, distance: 81.6
click at [921, 322] on div at bounding box center [1045, 386] width 1045 height 773
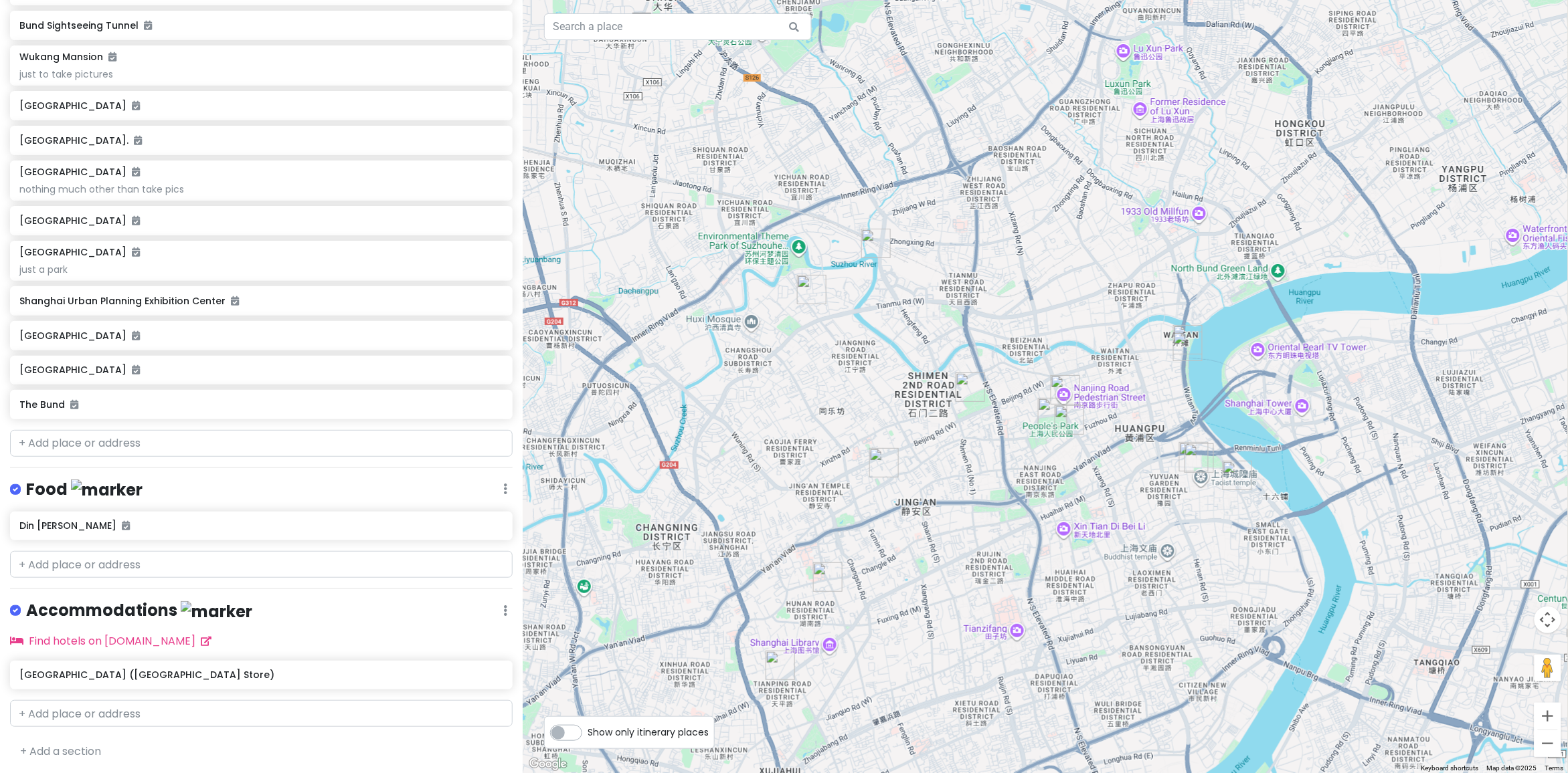
drag, startPoint x: 934, startPoint y: 319, endPoint x: 810, endPoint y: 302, distance: 125.2
click at [810, 302] on div at bounding box center [1045, 386] width 1045 height 773
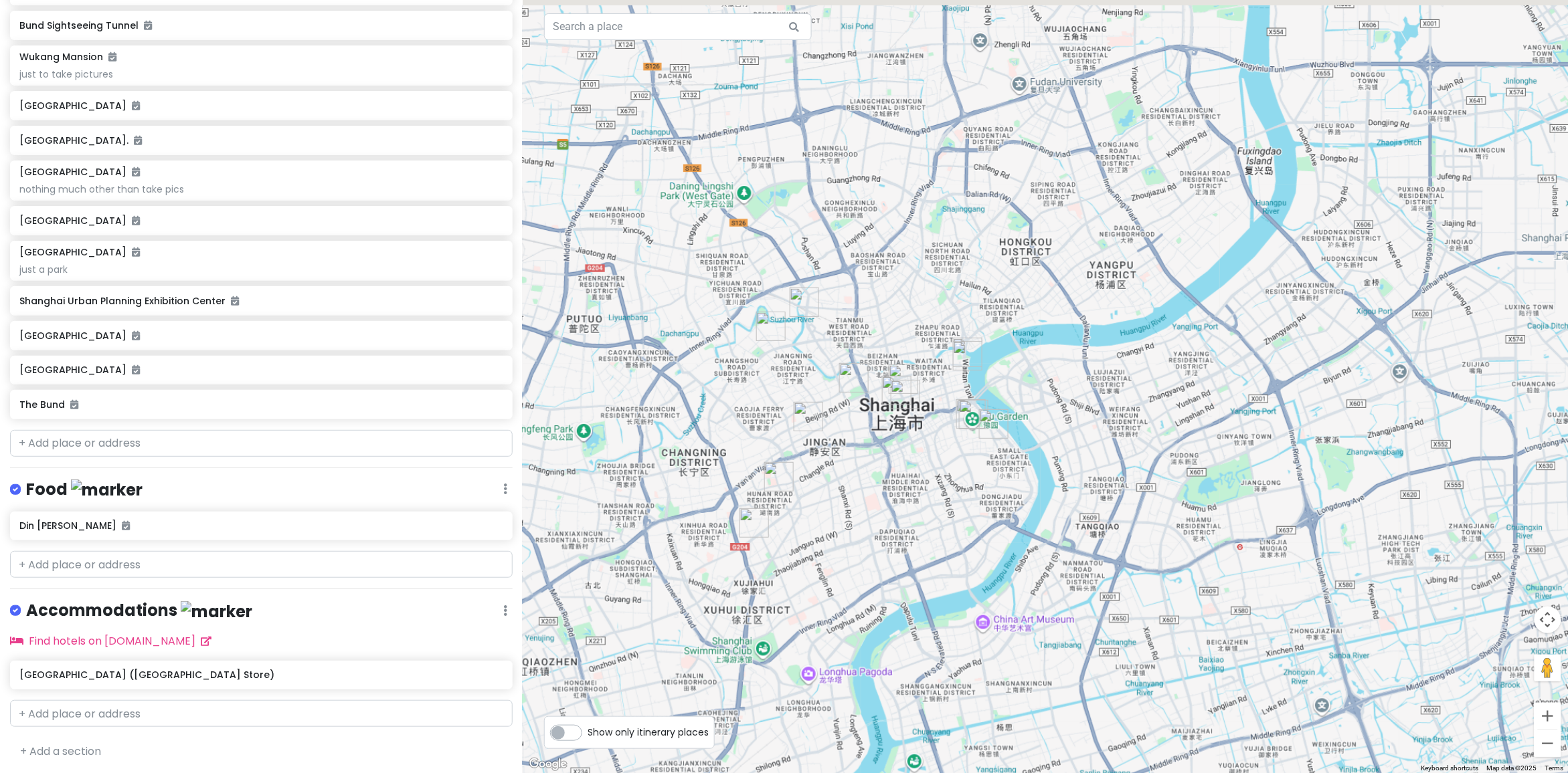
drag, startPoint x: 718, startPoint y: 294, endPoint x: 850, endPoint y: 356, distance: 145.8
click at [850, 351] on div at bounding box center [1045, 386] width 1045 height 773
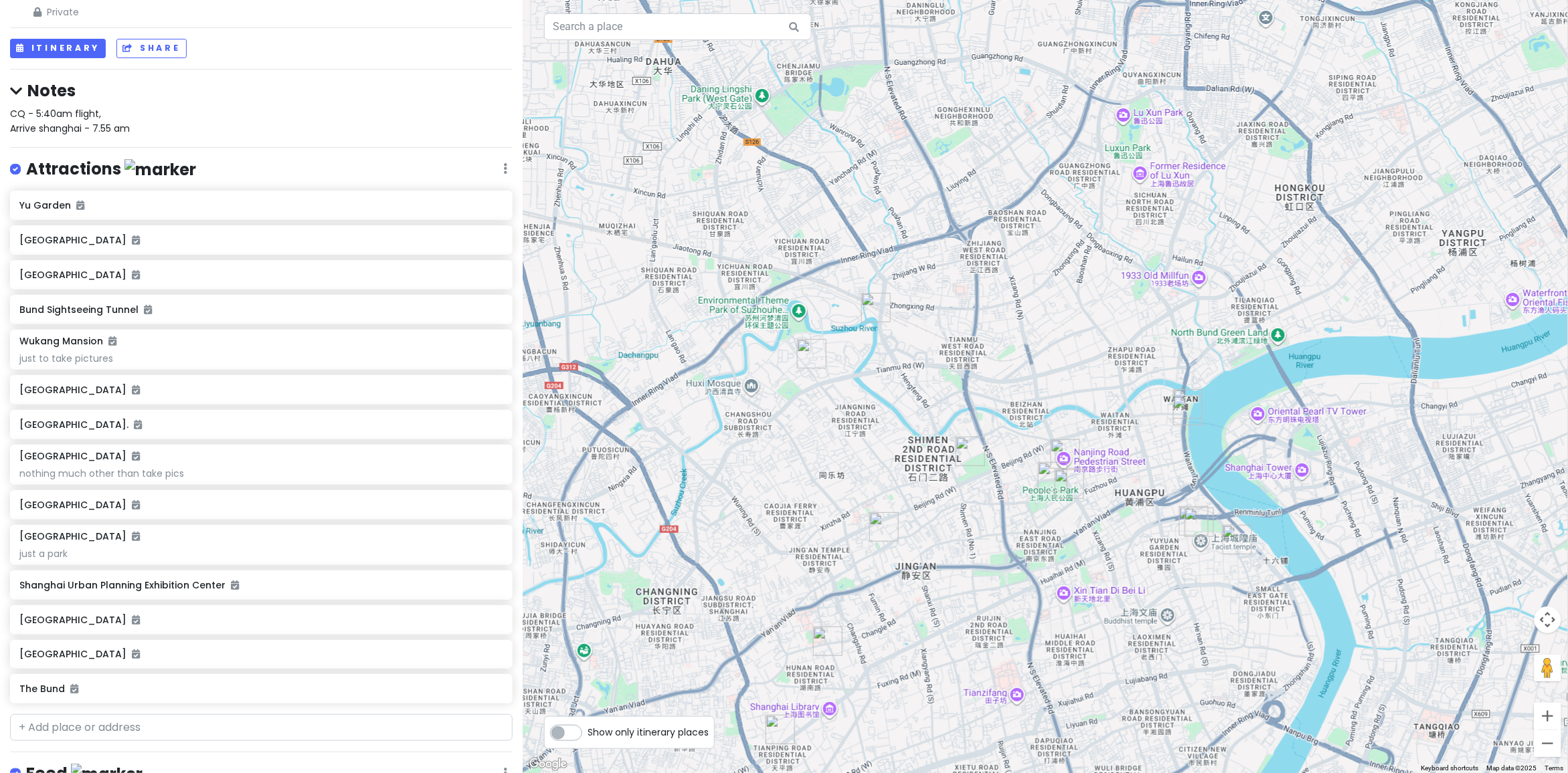
scroll to position [0, 0]
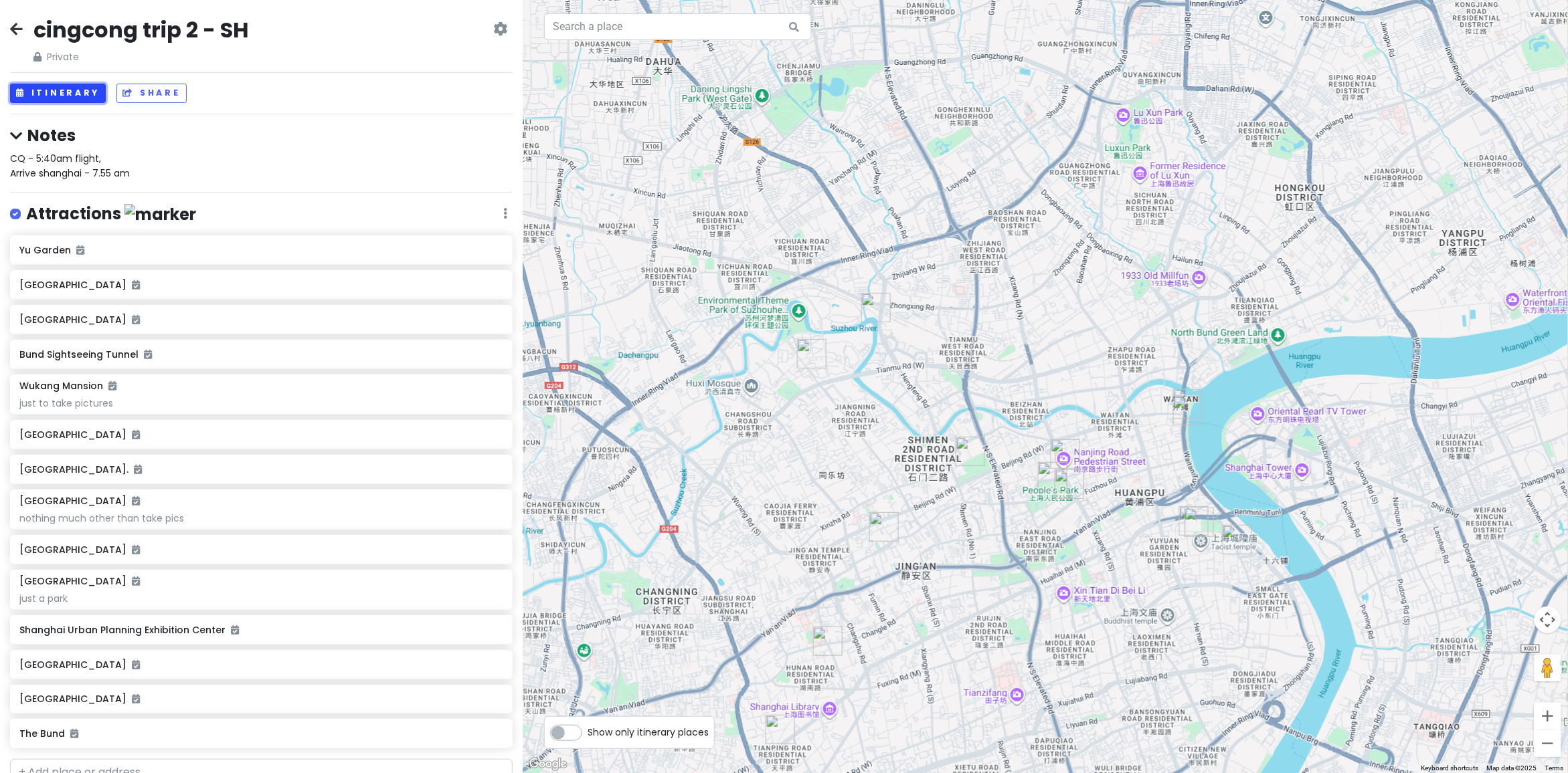
click at [74, 95] on button "Itinerary" at bounding box center [57, 93] width 95 height 19
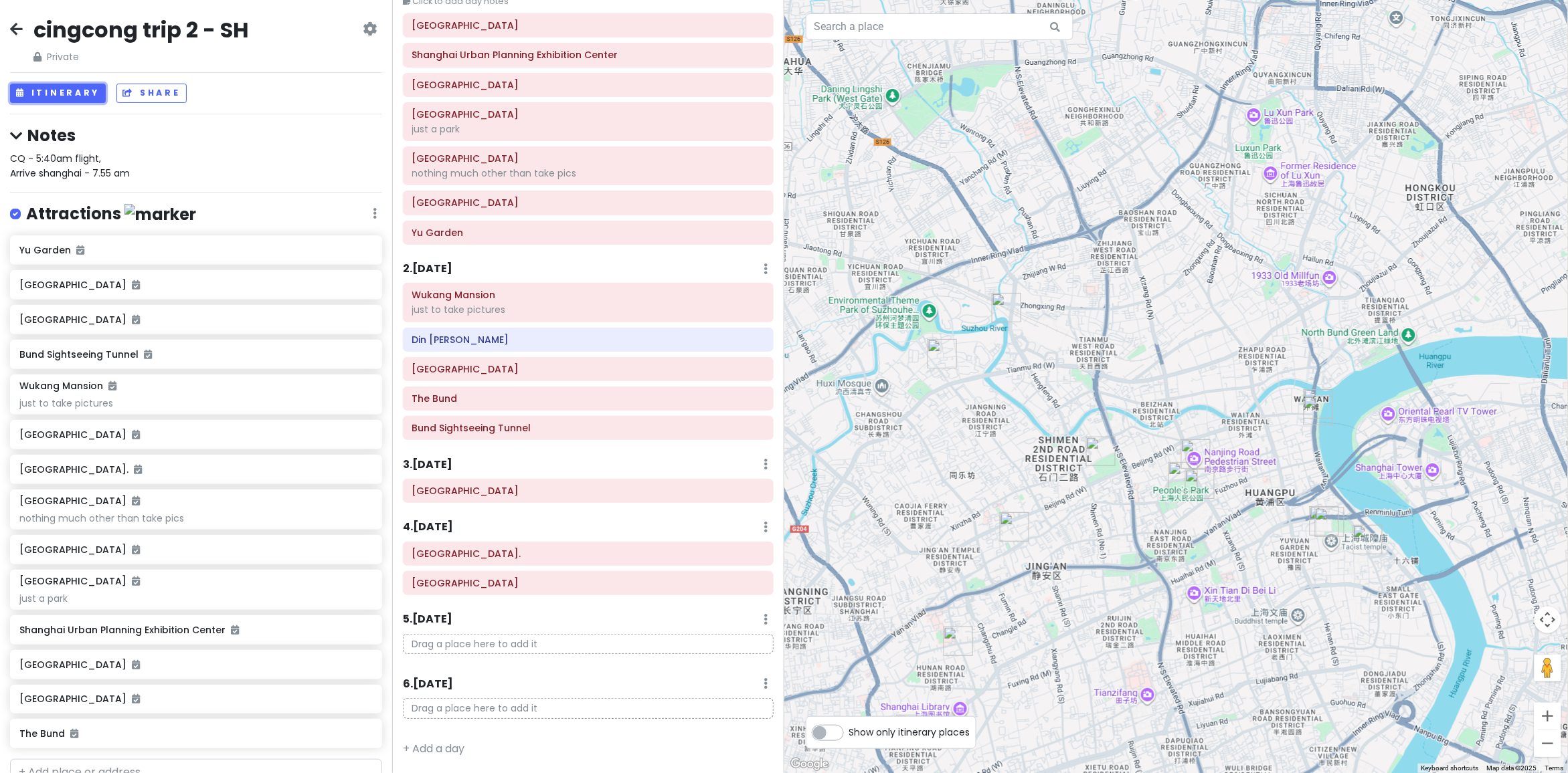
scroll to position [81, 0]
click at [509, 585] on h6 "[GEOGRAPHIC_DATA]" at bounding box center [587, 583] width 352 height 12
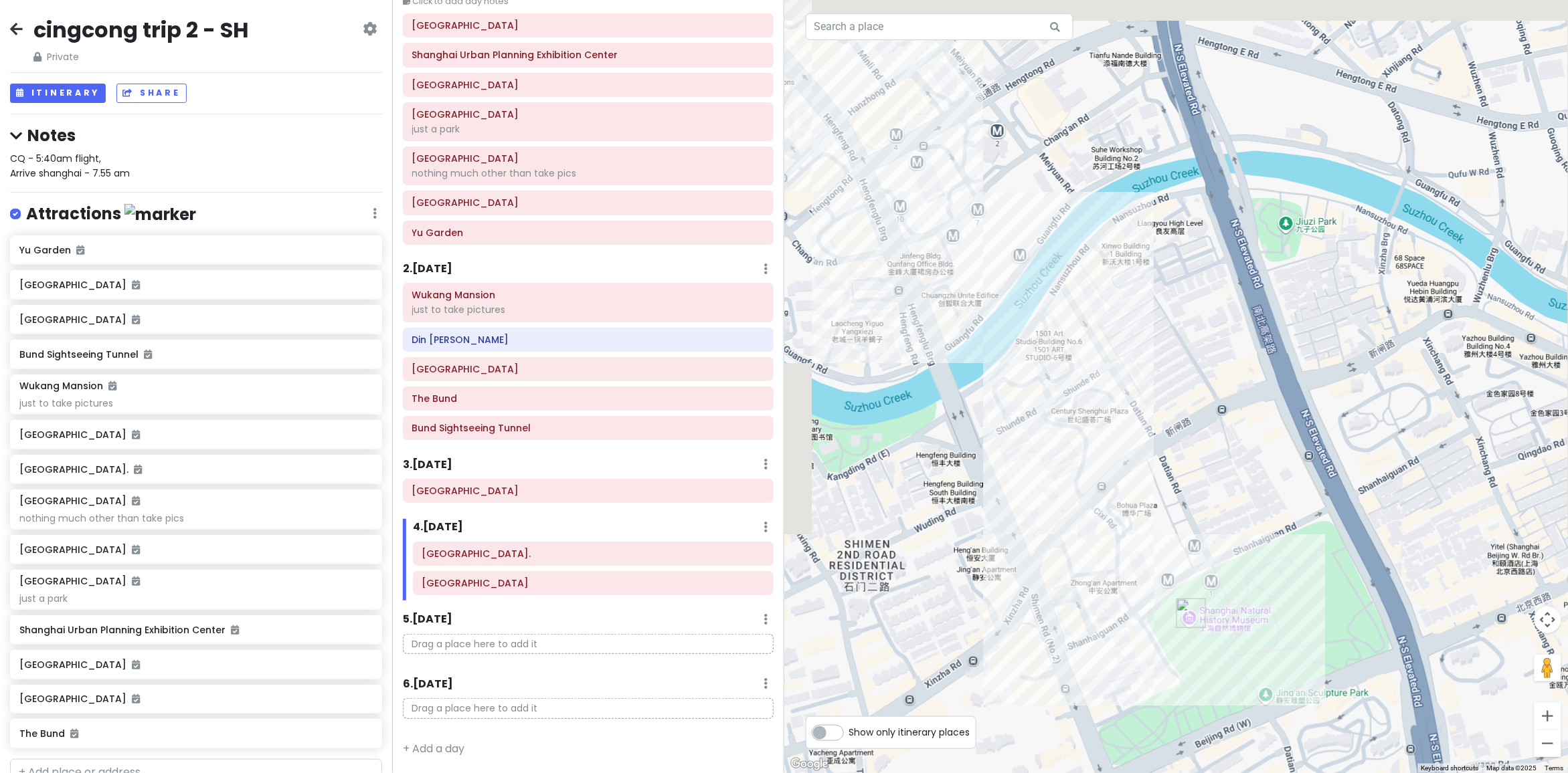
drag, startPoint x: 1058, startPoint y: 340, endPoint x: 995, endPoint y: 485, distance: 158.1
click at [1108, 407] on div "[GEOGRAPHIC_DATA] 4.1 (97) 385 [PERSON_NAME], [GEOGRAPHIC_DATA], [GEOGRAPHIC_DA…" at bounding box center [1176, 386] width 784 height 773
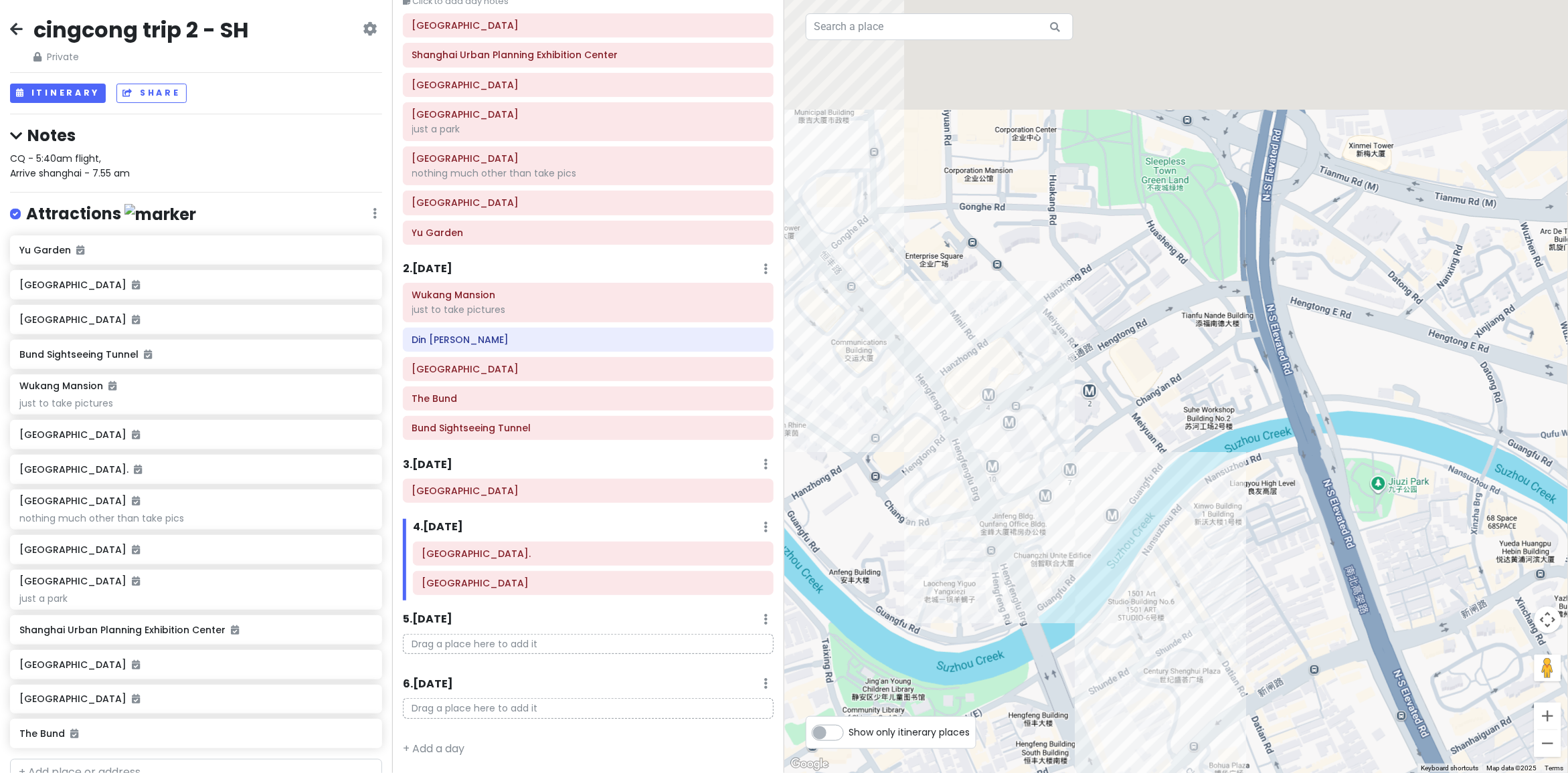
drag, startPoint x: 1325, startPoint y: 441, endPoint x: 1269, endPoint y: 466, distance: 61.3
click at [1383, 543] on div "[GEOGRAPHIC_DATA] 4.1 (97) 385 [PERSON_NAME], [GEOGRAPHIC_DATA], [GEOGRAPHIC_DA…" at bounding box center [1176, 386] width 784 height 773
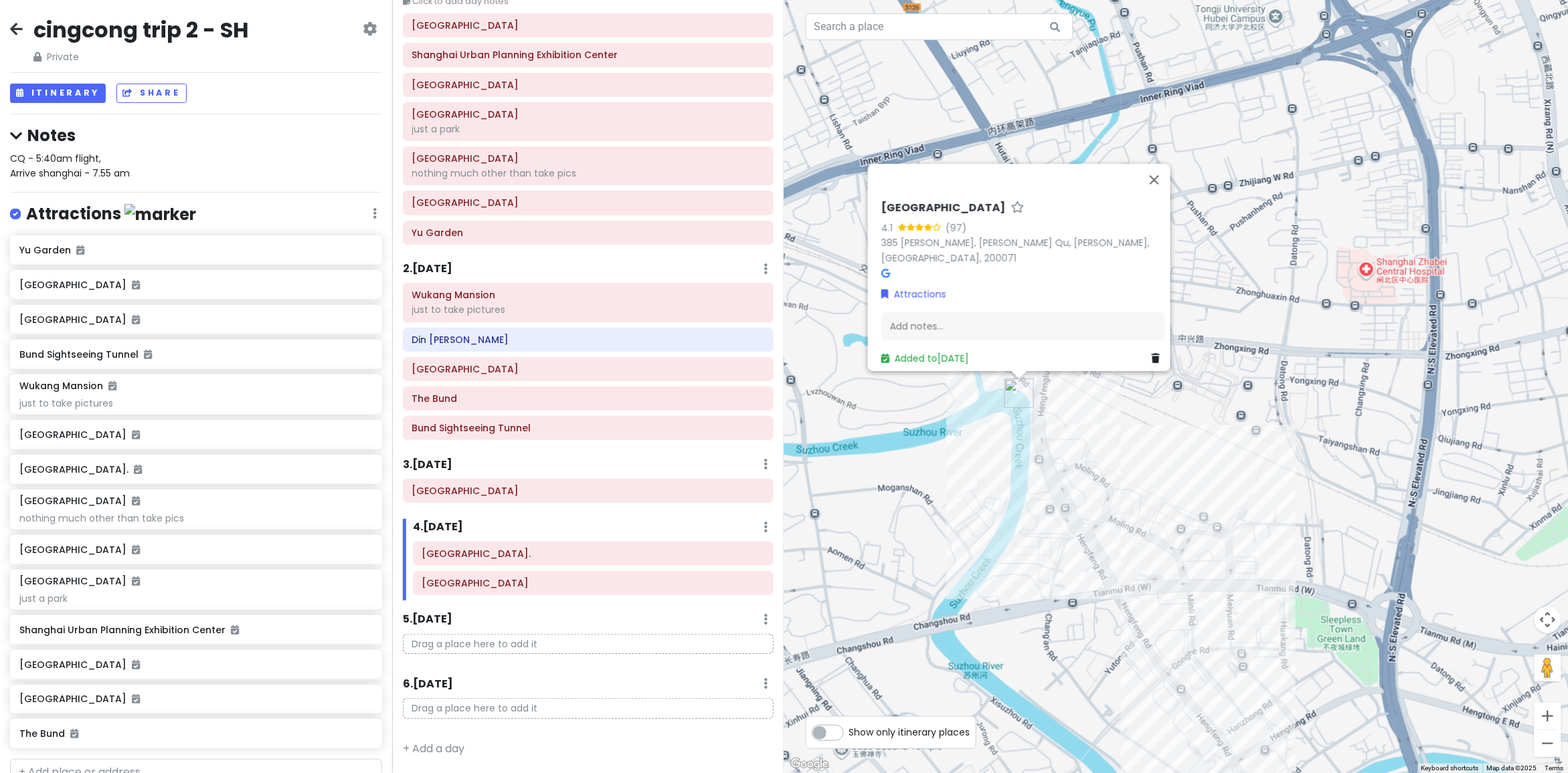
drag, startPoint x: 1056, startPoint y: 437, endPoint x: 1069, endPoint y: 448, distance: 17.0
click at [1068, 448] on div "[GEOGRAPHIC_DATA] 4.1 (97) 385 [PERSON_NAME], [GEOGRAPHIC_DATA], [GEOGRAPHIC_DA…" at bounding box center [1176, 386] width 784 height 773
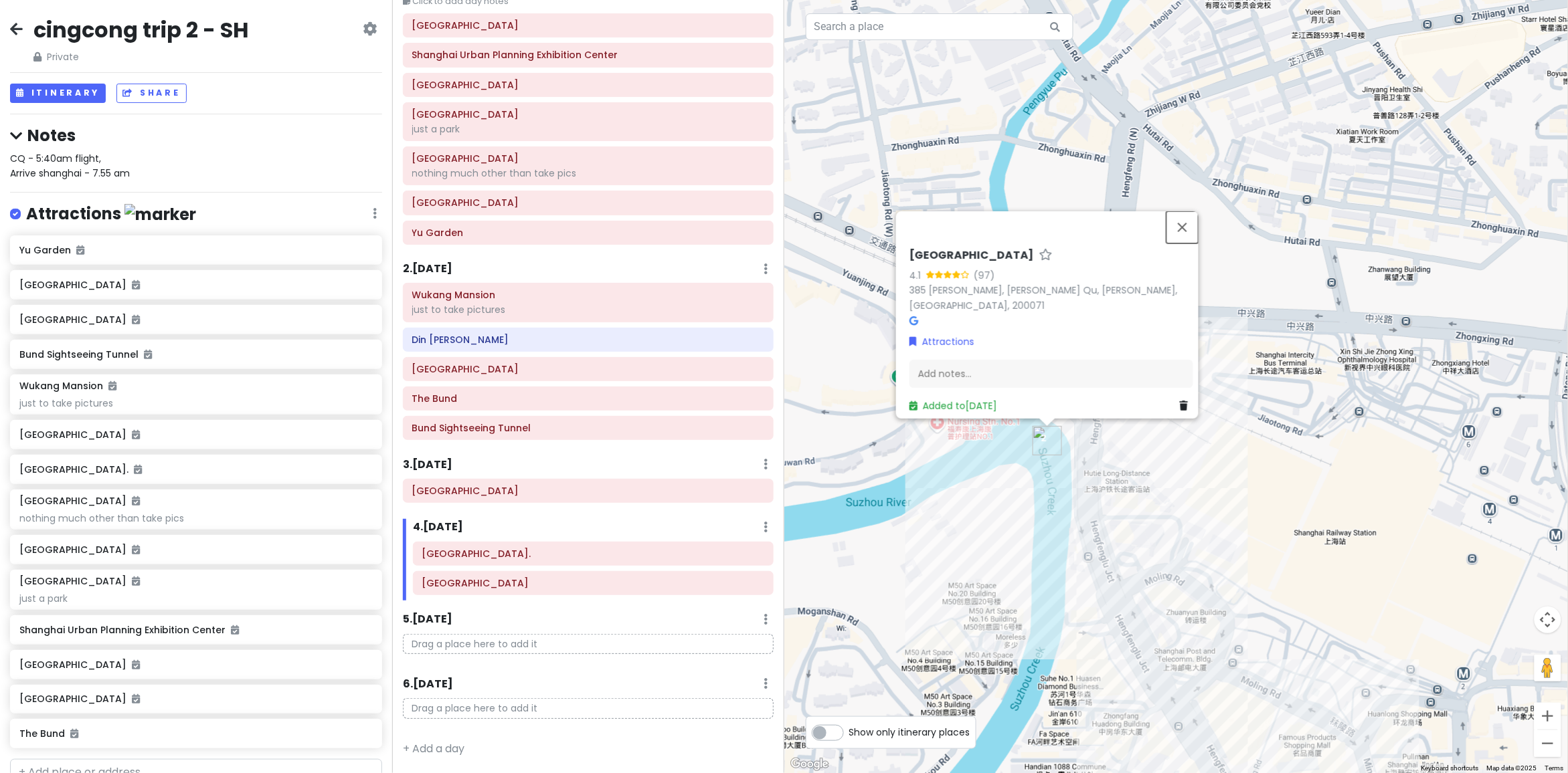
click at [1181, 239] on button "Close" at bounding box center [1183, 227] width 32 height 32
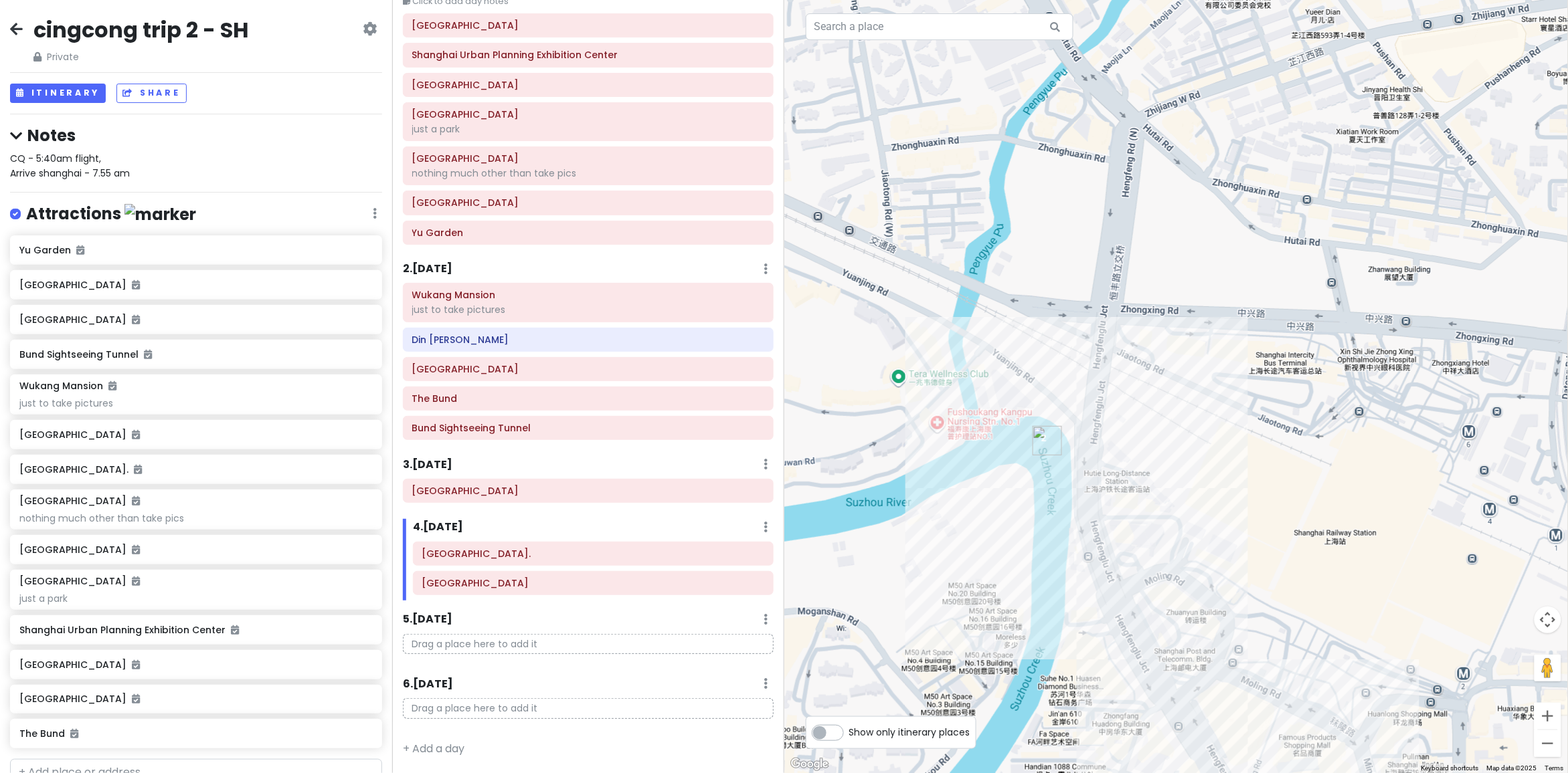
drag, startPoint x: 1079, startPoint y: 350, endPoint x: 1166, endPoint y: 385, distance: 93.8
click at [1161, 370] on div at bounding box center [1176, 386] width 784 height 773
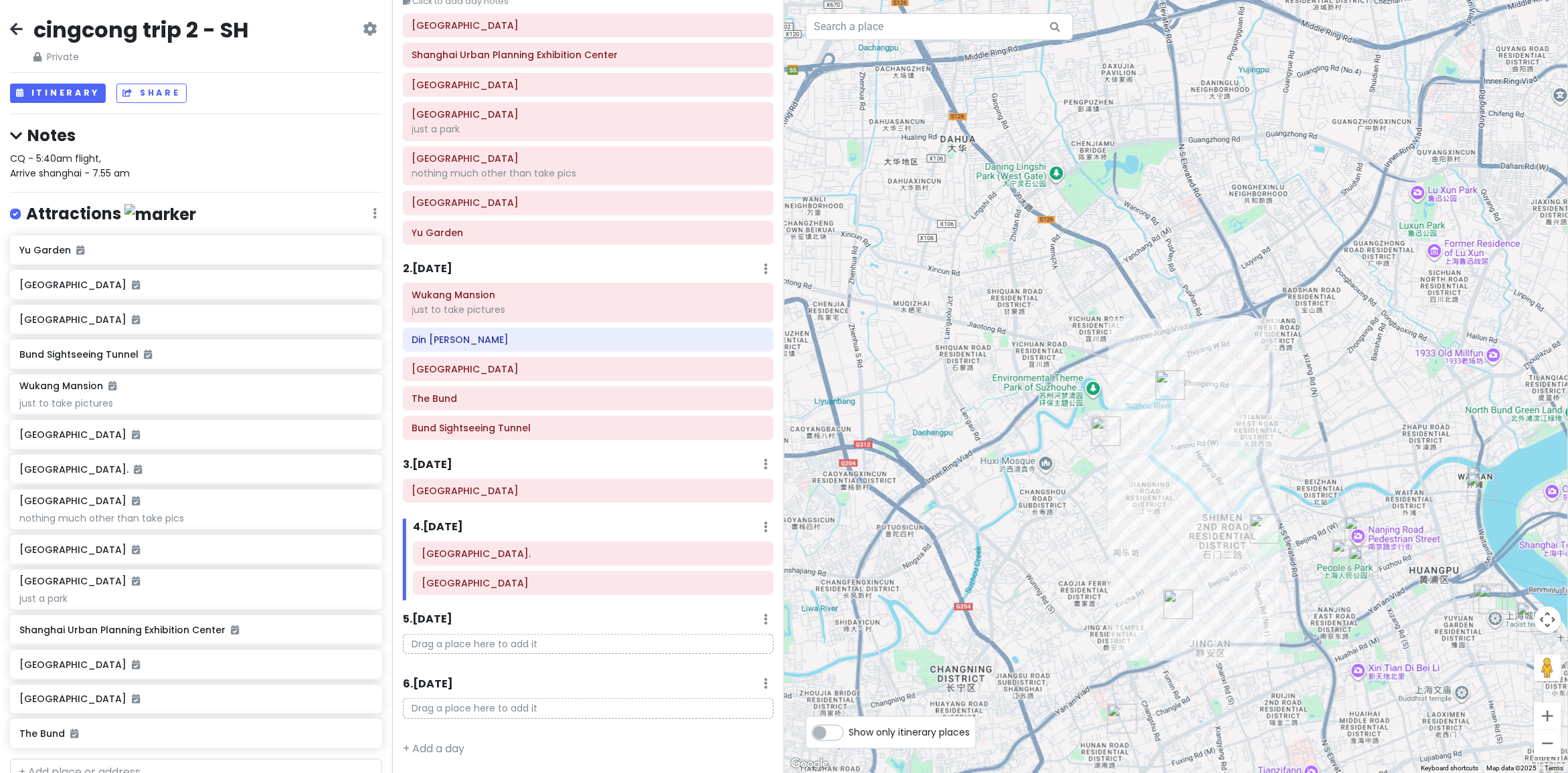
drag, startPoint x: 1253, startPoint y: 278, endPoint x: 1244, endPoint y: 276, distance: 9.2
click at [1244, 276] on div at bounding box center [1176, 386] width 784 height 773
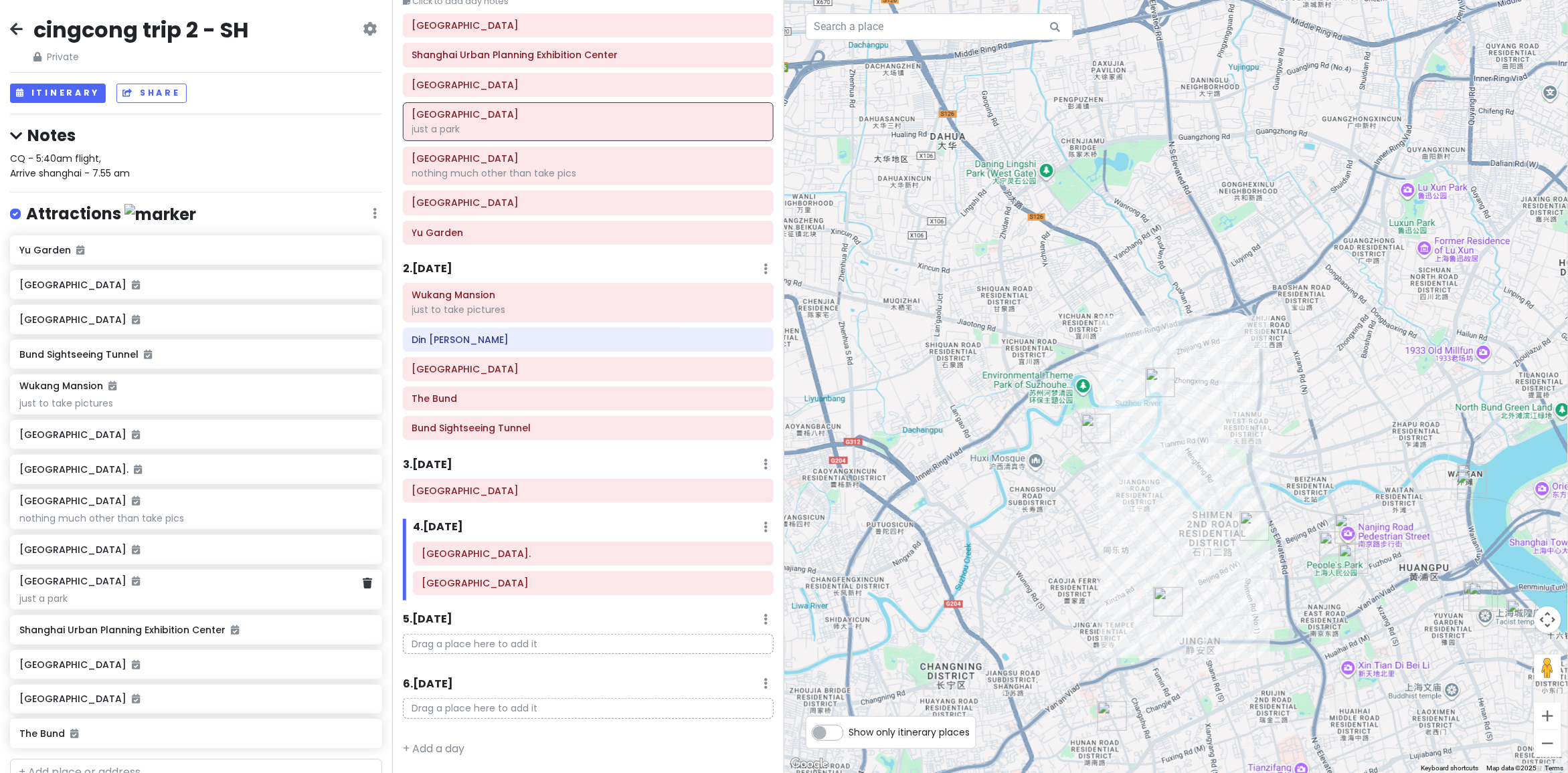
scroll to position [329, 0]
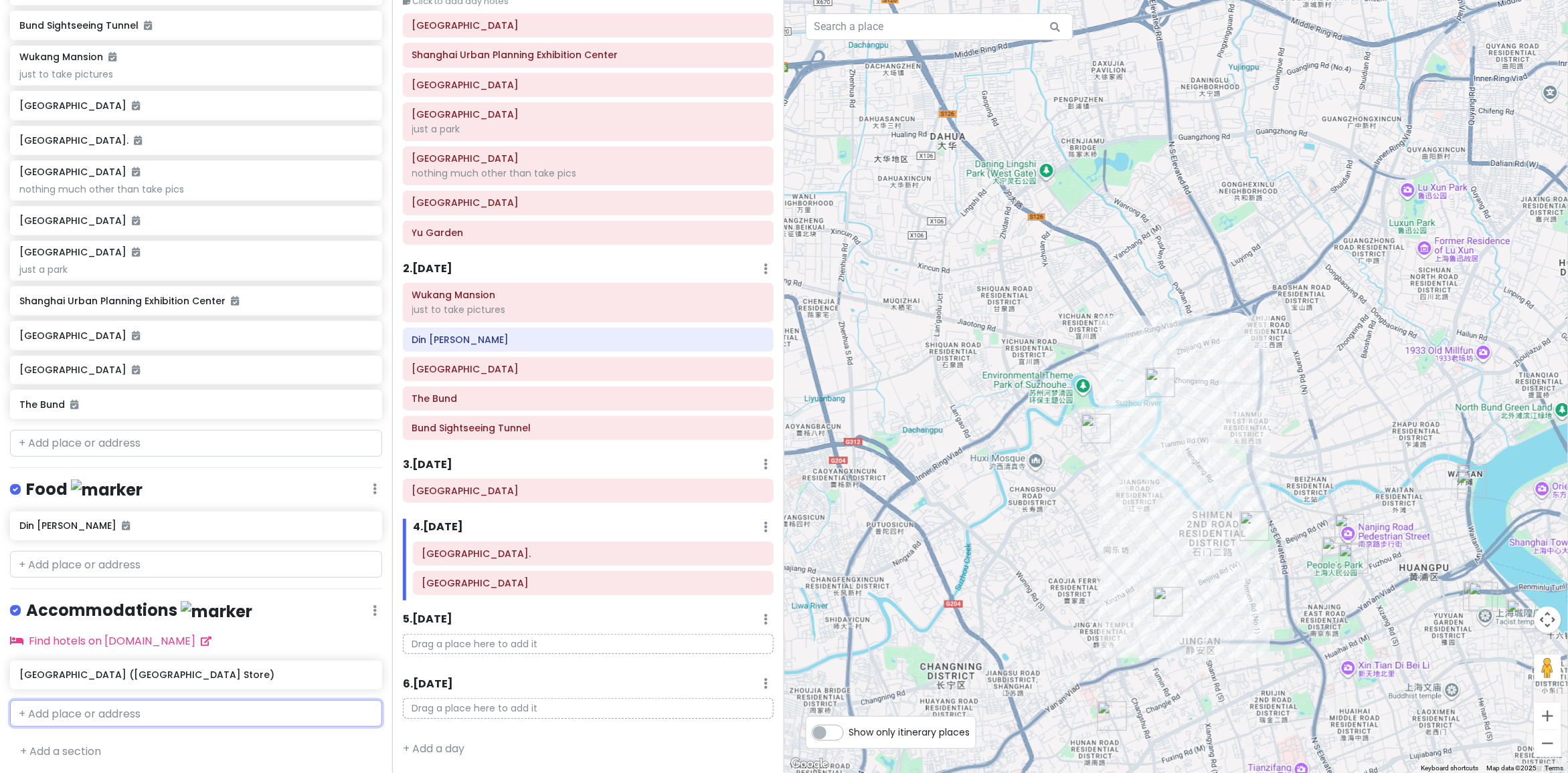
click at [158, 714] on input "text" at bounding box center [196, 713] width 372 height 27
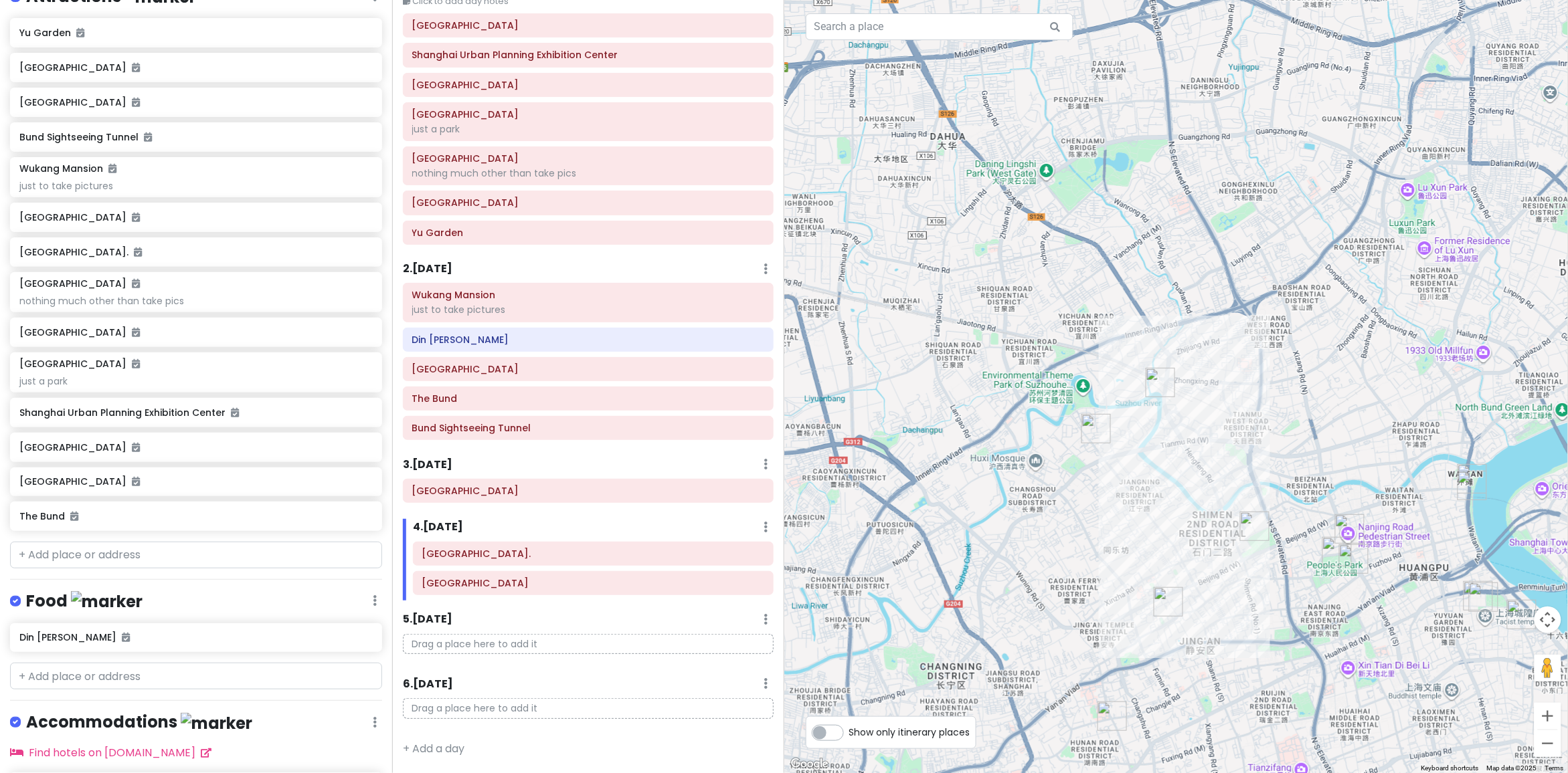
scroll to position [162, 0]
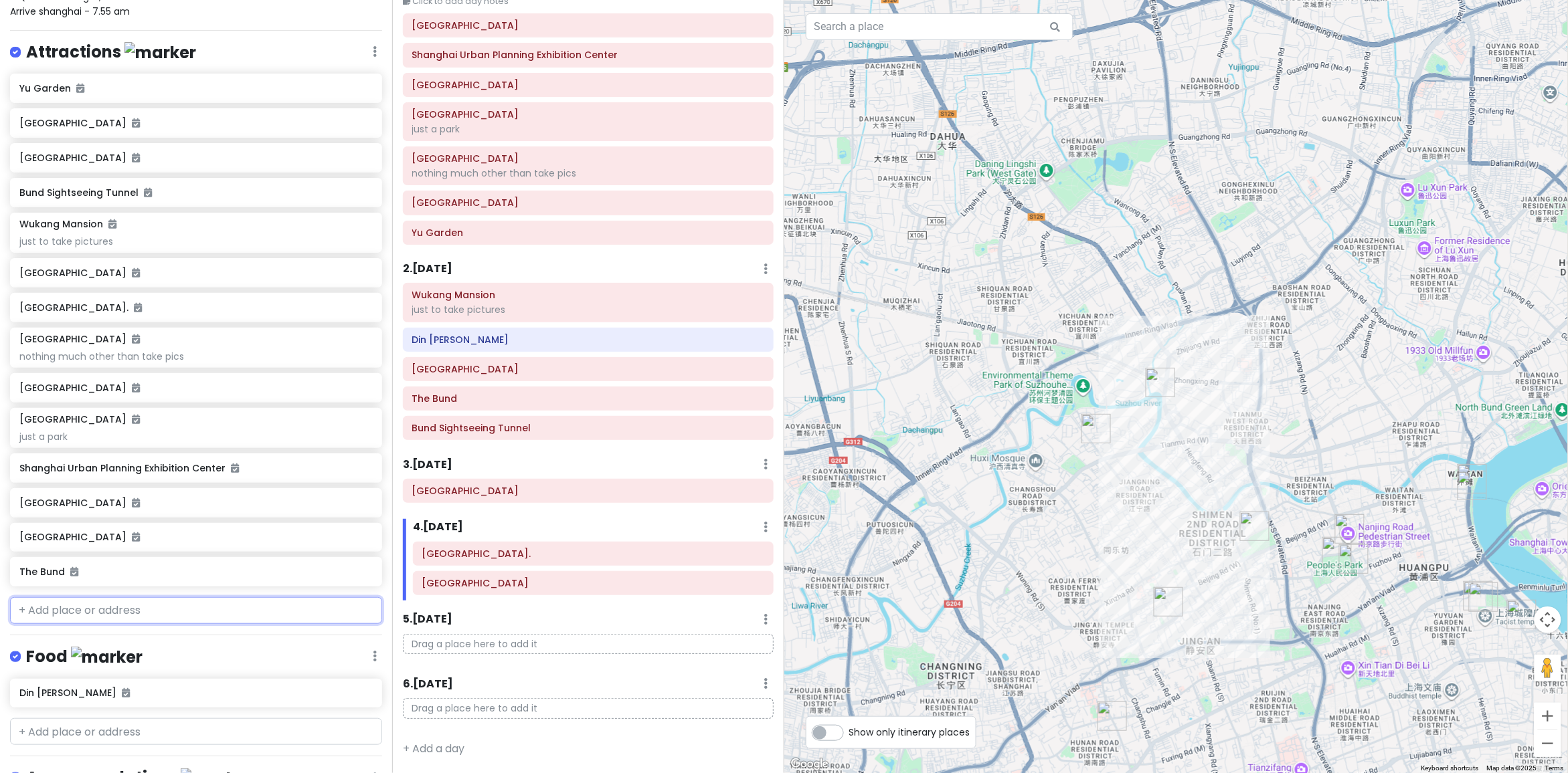
click at [248, 616] on input "text" at bounding box center [196, 610] width 372 height 27
paste input "[GEOGRAPHIC_DATA]"
type input "[GEOGRAPHIC_DATA]"
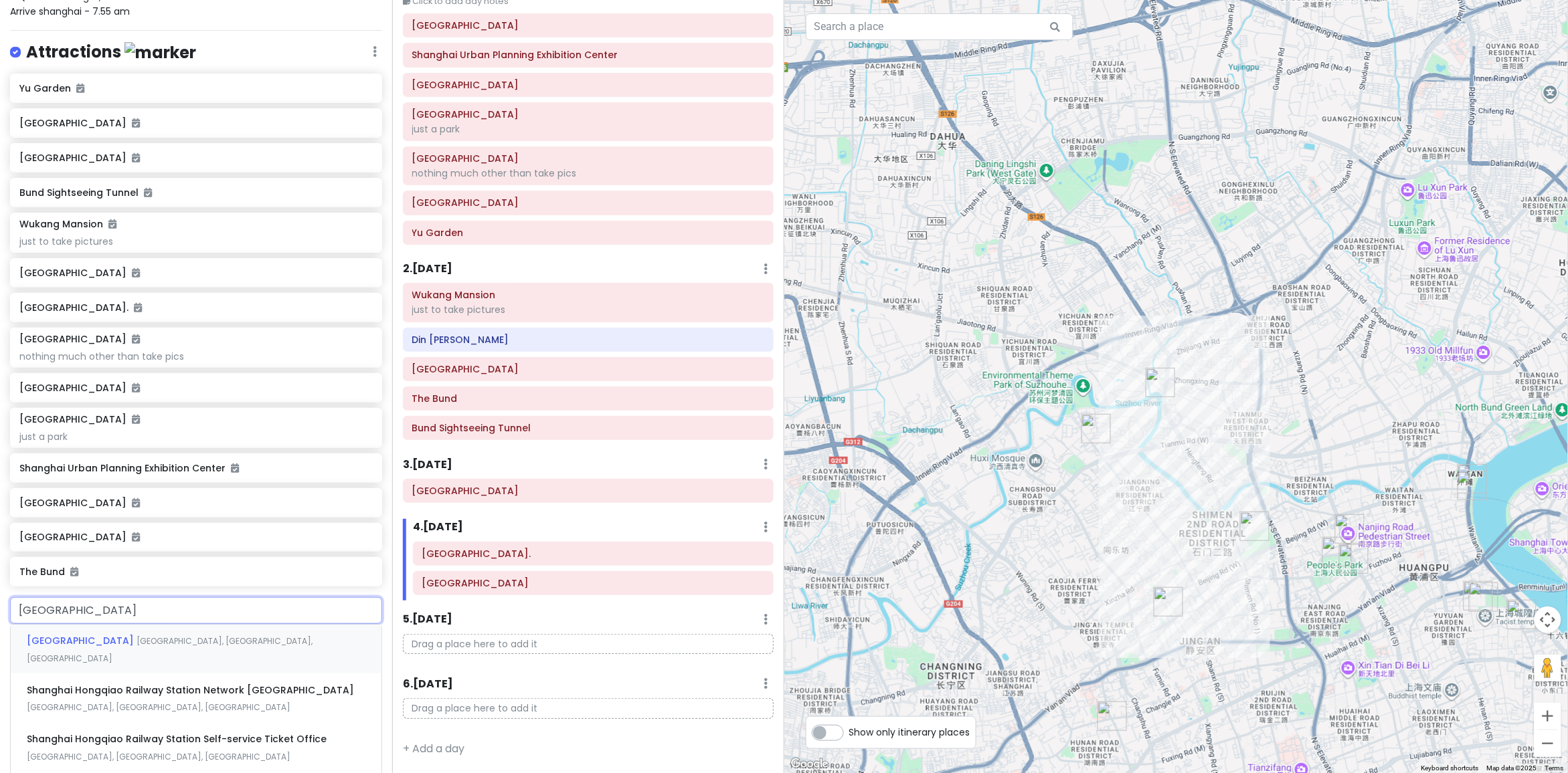
click at [226, 636] on span "[GEOGRAPHIC_DATA], [GEOGRAPHIC_DATA], [GEOGRAPHIC_DATA]" at bounding box center [169, 650] width 286 height 29
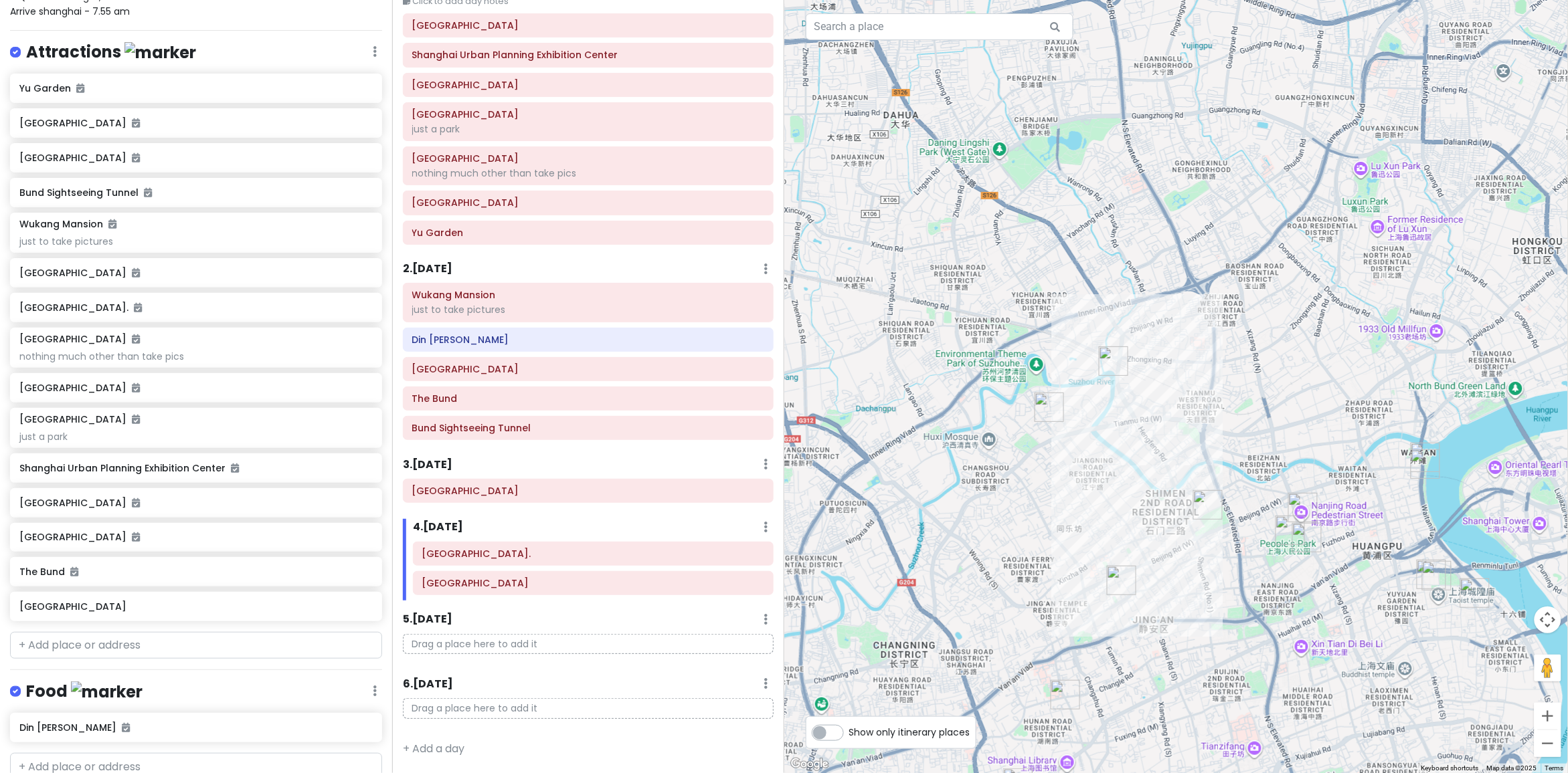
drag, startPoint x: 1032, startPoint y: 420, endPoint x: 1043, endPoint y: 390, distance: 32.0
click at [1039, 392] on div at bounding box center [1176, 386] width 784 height 773
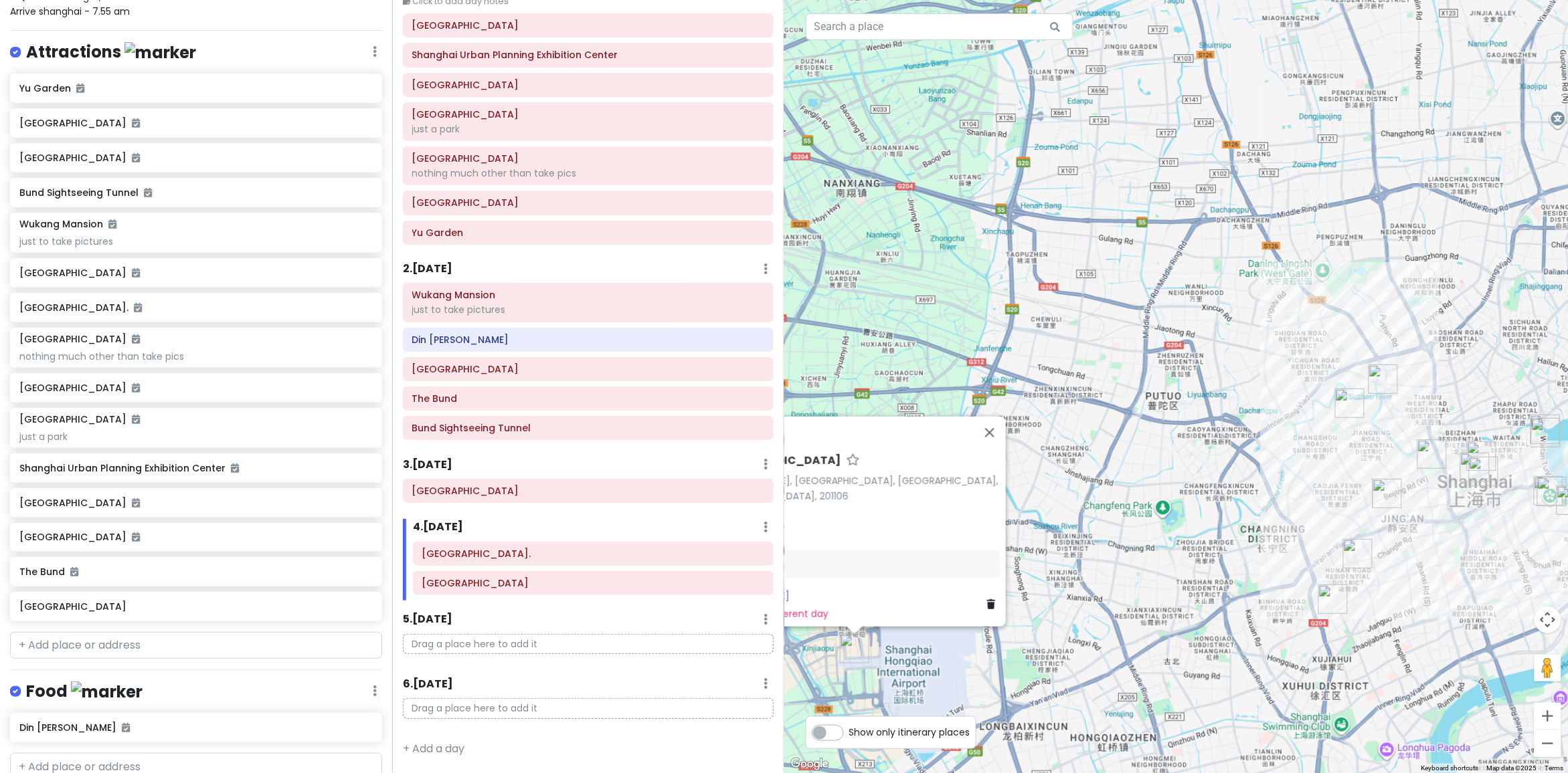
drag, startPoint x: 981, startPoint y: 462, endPoint x: 1189, endPoint y: 471, distance: 208.2
click at [1189, 471] on div "[GEOGRAPHIC_DATA] [GEOGRAPHIC_DATA][PERSON_NAME][GEOGRAPHIC_DATA], [GEOGRAPHIC_…" at bounding box center [1176, 386] width 784 height 773
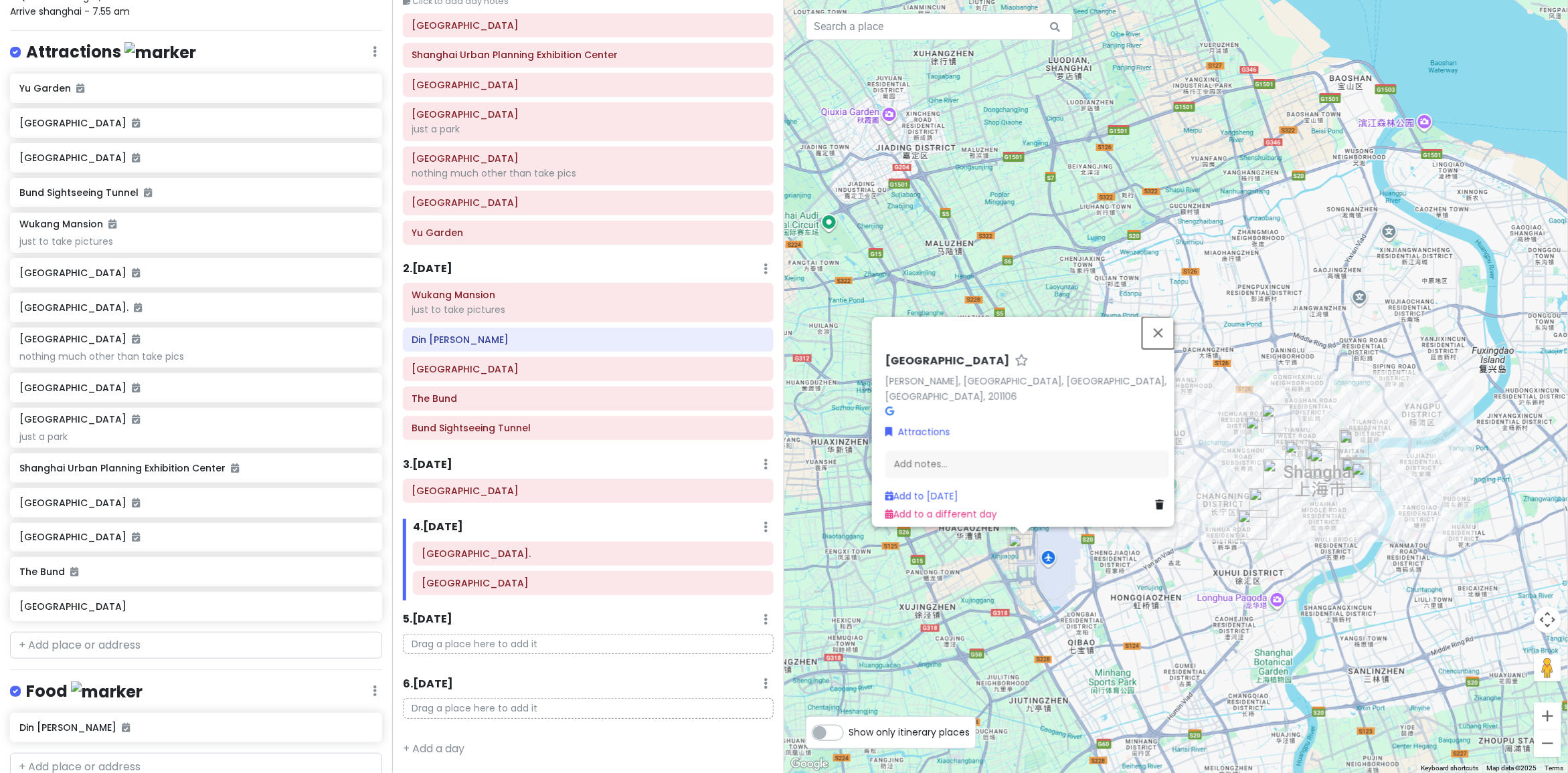
click at [1162, 319] on button "Close" at bounding box center [1159, 333] width 32 height 32
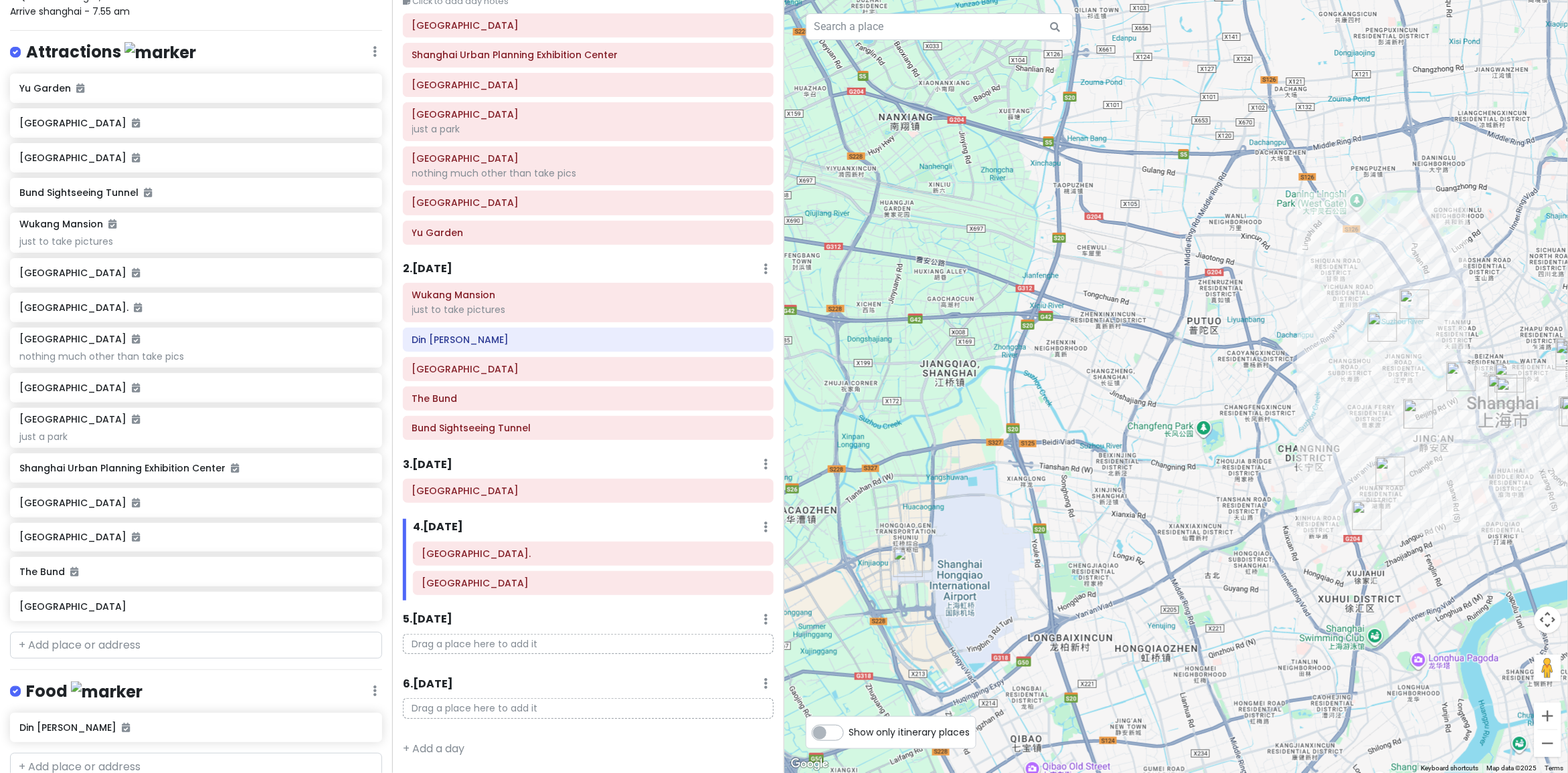
drag, startPoint x: 1216, startPoint y: 516, endPoint x: 1305, endPoint y: 416, distance: 133.9
click at [1285, 426] on div at bounding box center [1176, 386] width 784 height 773
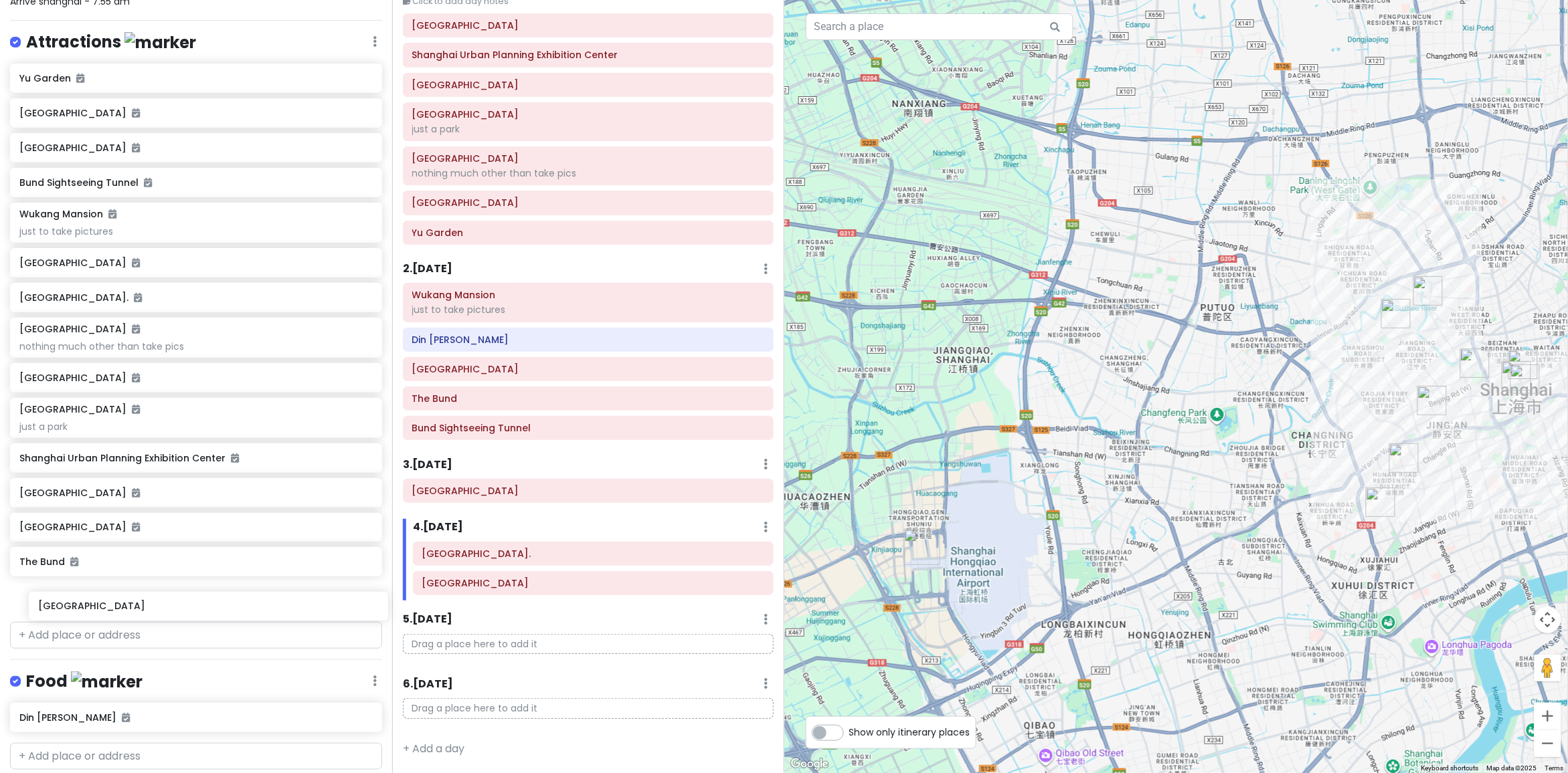
scroll to position [181, 0]
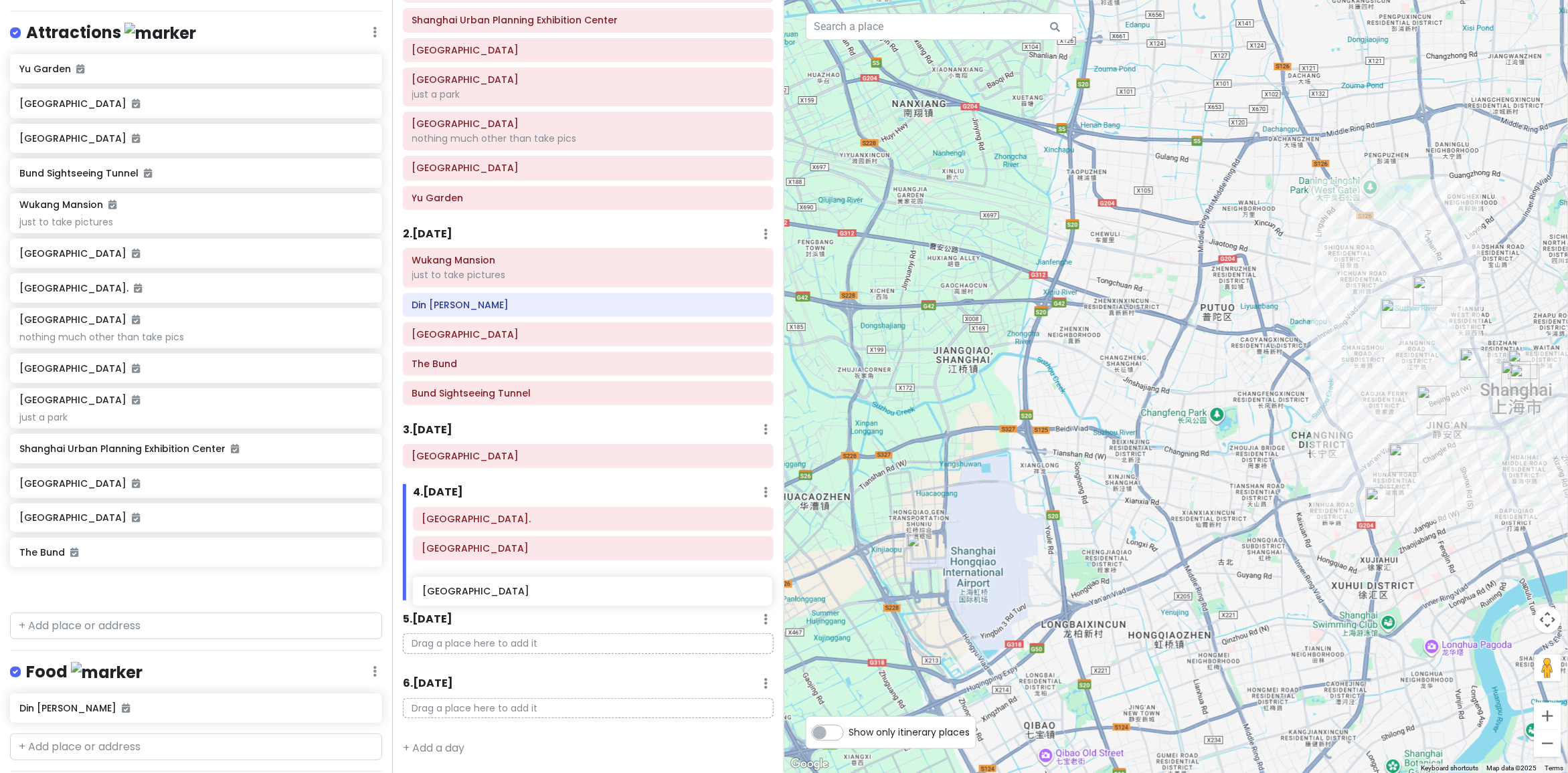
drag, startPoint x: 127, startPoint y: 613, endPoint x: 530, endPoint y: 593, distance: 403.5
click at [530, 593] on div "cingcong trip 2 - SH Private Change Dates Make a Copy Delete Trip Go Pro ⚡️ Giv…" at bounding box center [784, 386] width 1568 height 773
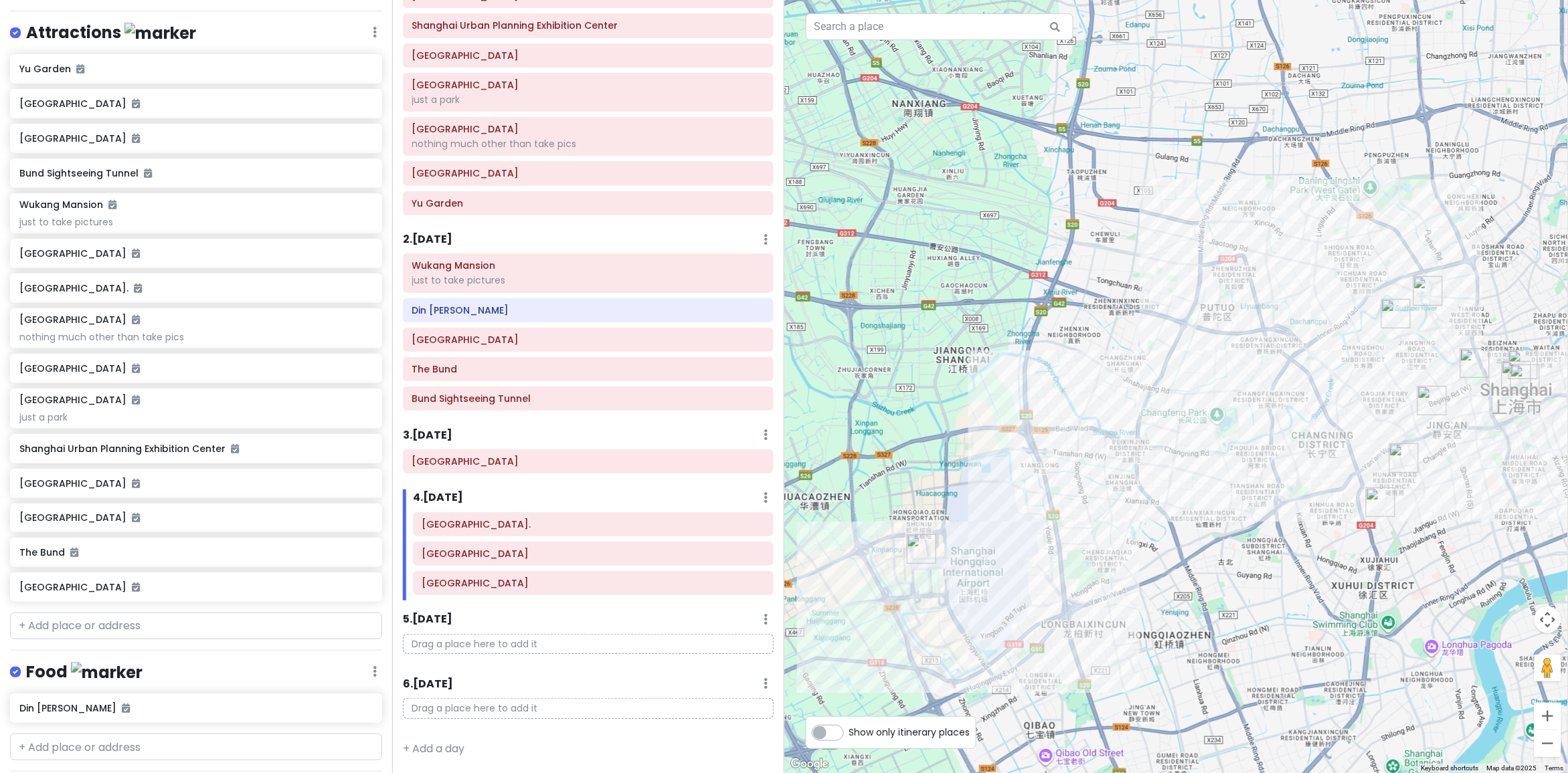
scroll to position [110, 0]
drag, startPoint x: 1159, startPoint y: 496, endPoint x: 1019, endPoint y: 493, distance: 140.0
click at [1019, 493] on div at bounding box center [1176, 386] width 784 height 773
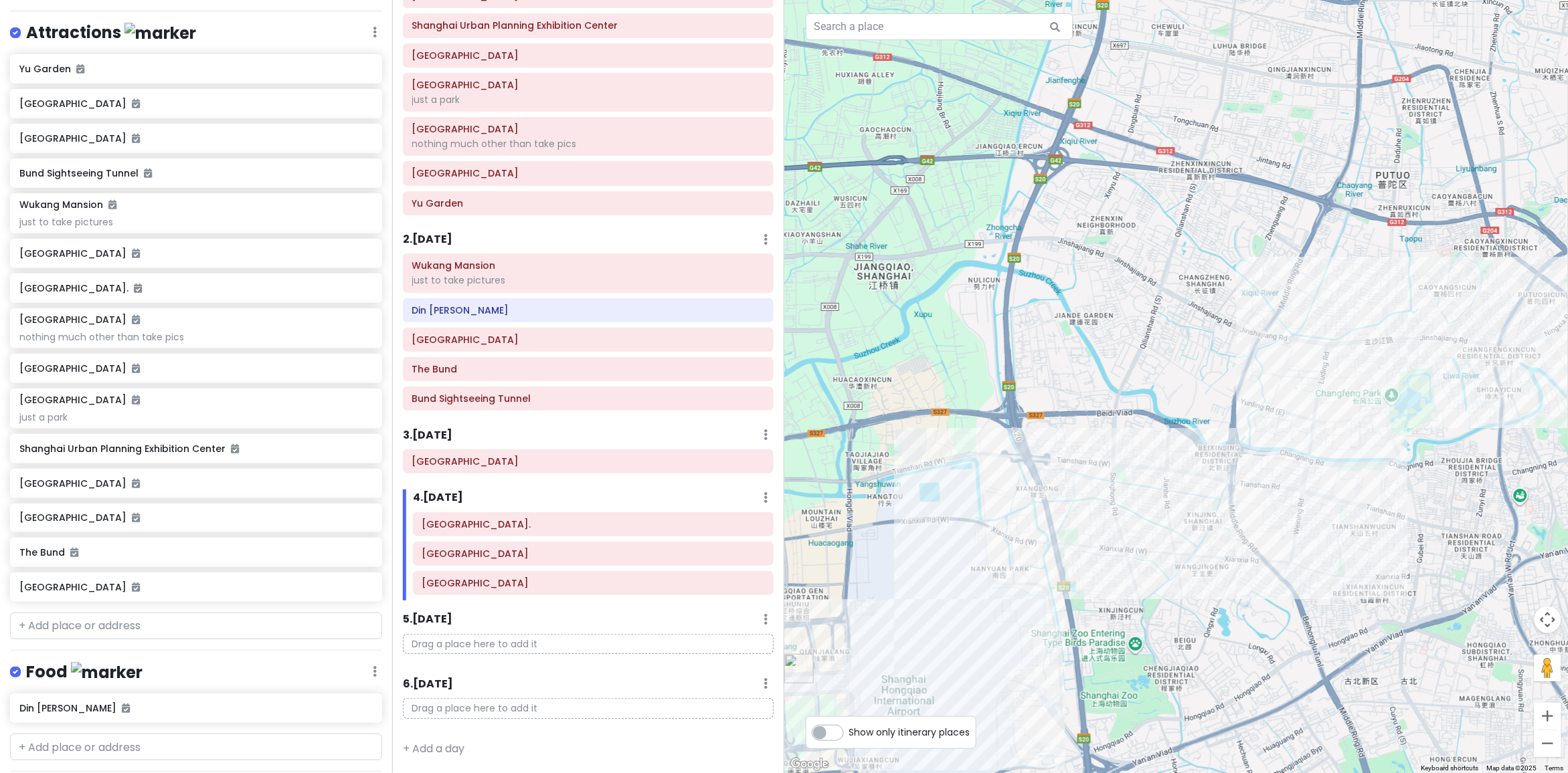
drag, startPoint x: 835, startPoint y: 376, endPoint x: 939, endPoint y: 486, distance: 151.4
click at [939, 486] on div at bounding box center [1176, 386] width 784 height 773
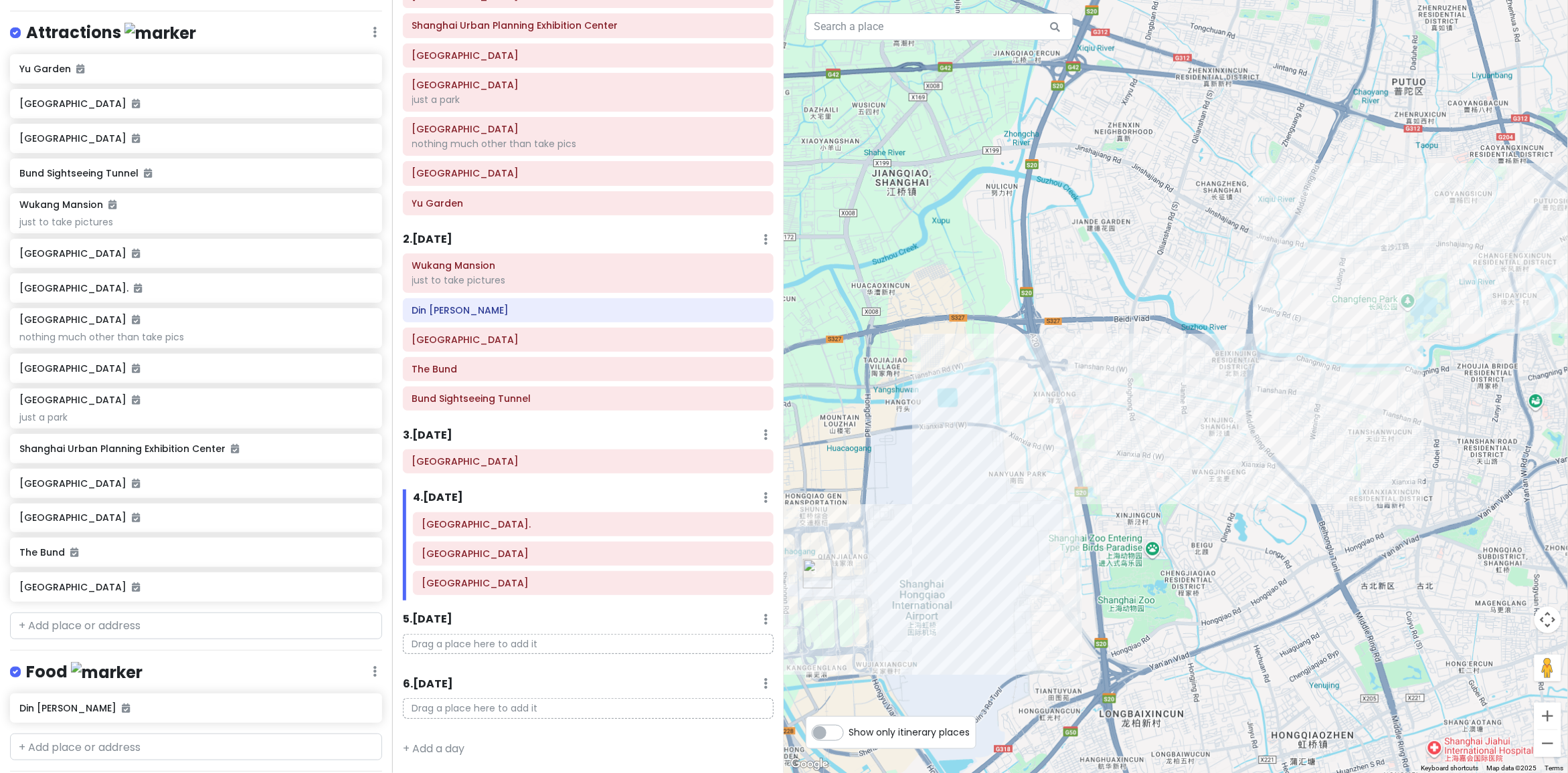
drag, startPoint x: 1222, startPoint y: 556, endPoint x: 1276, endPoint y: 408, distance: 157.5
click at [1276, 408] on div at bounding box center [1176, 386] width 784 height 773
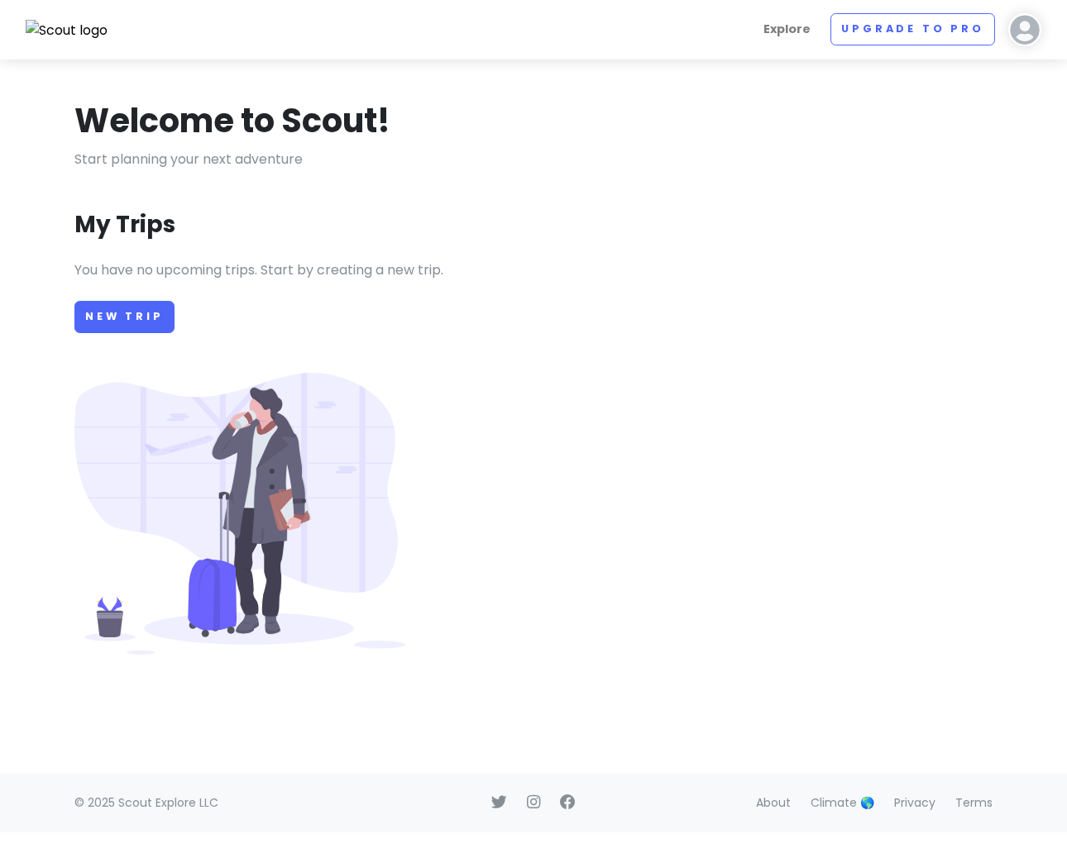
drag, startPoint x: 469, startPoint y: 329, endPoint x: 468, endPoint y: 339, distance: 10.0
